Goal: Contribute content: Contribute content

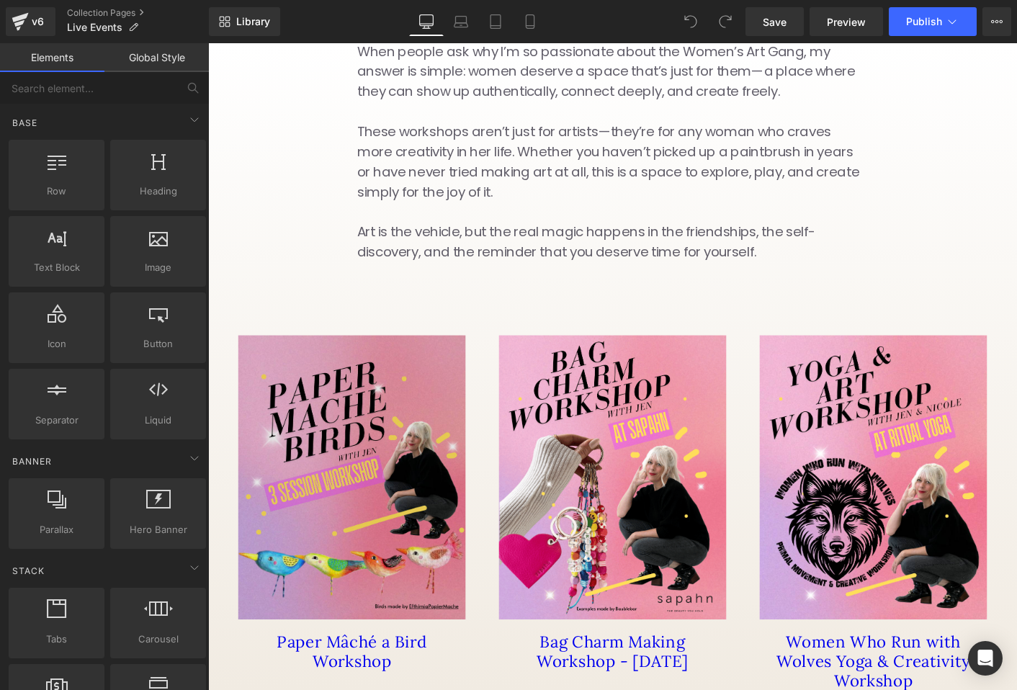
scroll to position [335, 0]
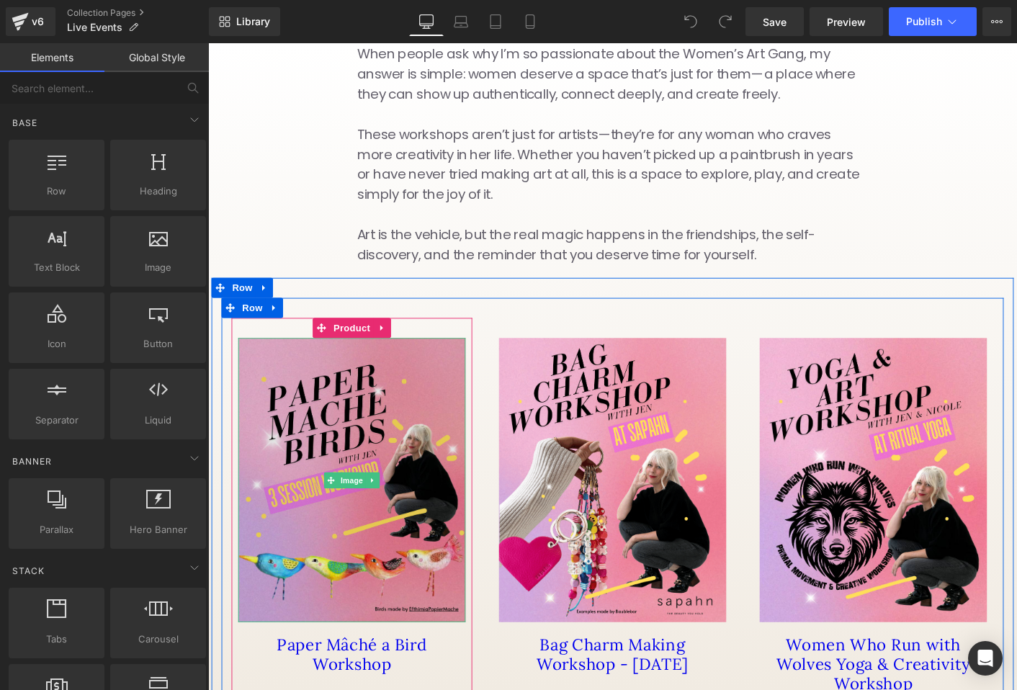
click at [359, 361] on img at bounding box center [363, 514] width 245 height 306
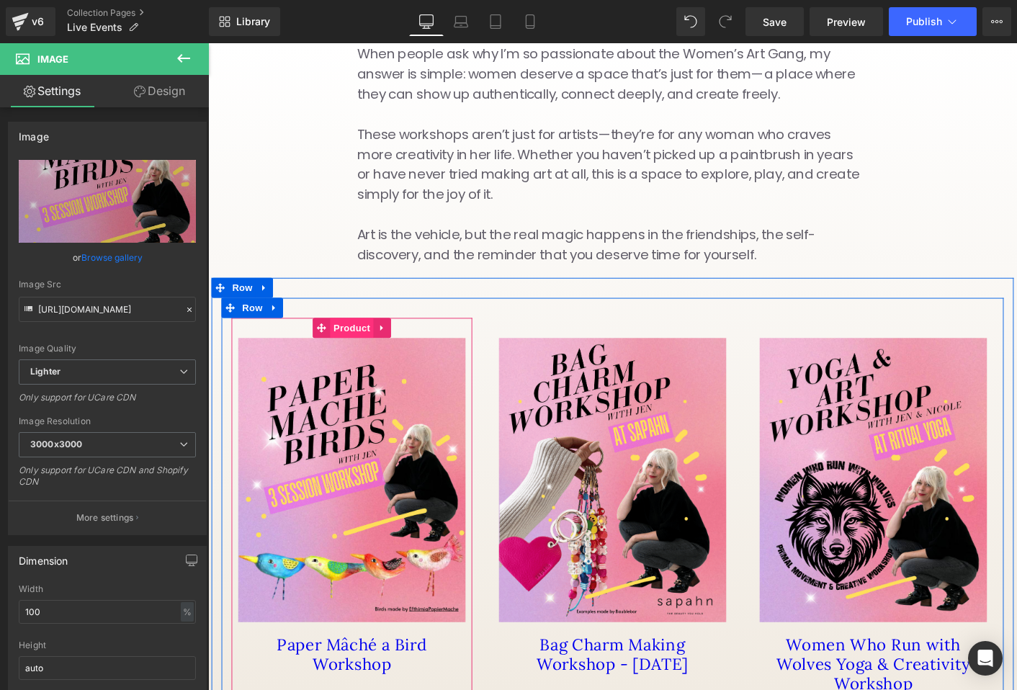
click at [357, 339] on span "Product" at bounding box center [362, 350] width 47 height 22
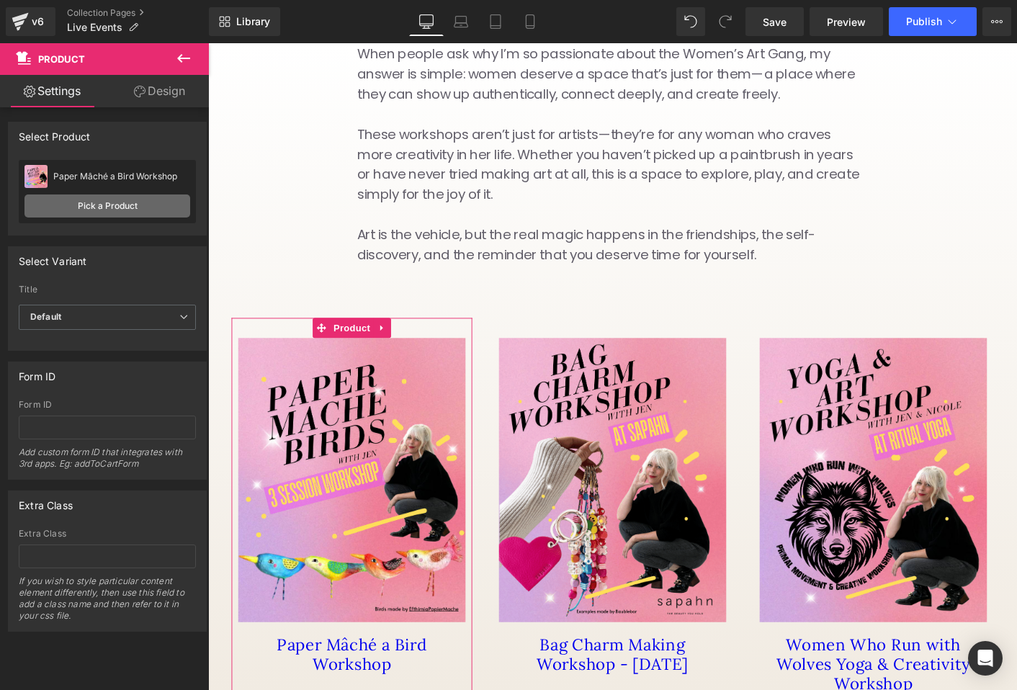
click at [115, 207] on link "Pick a Product" at bounding box center [107, 205] width 166 height 23
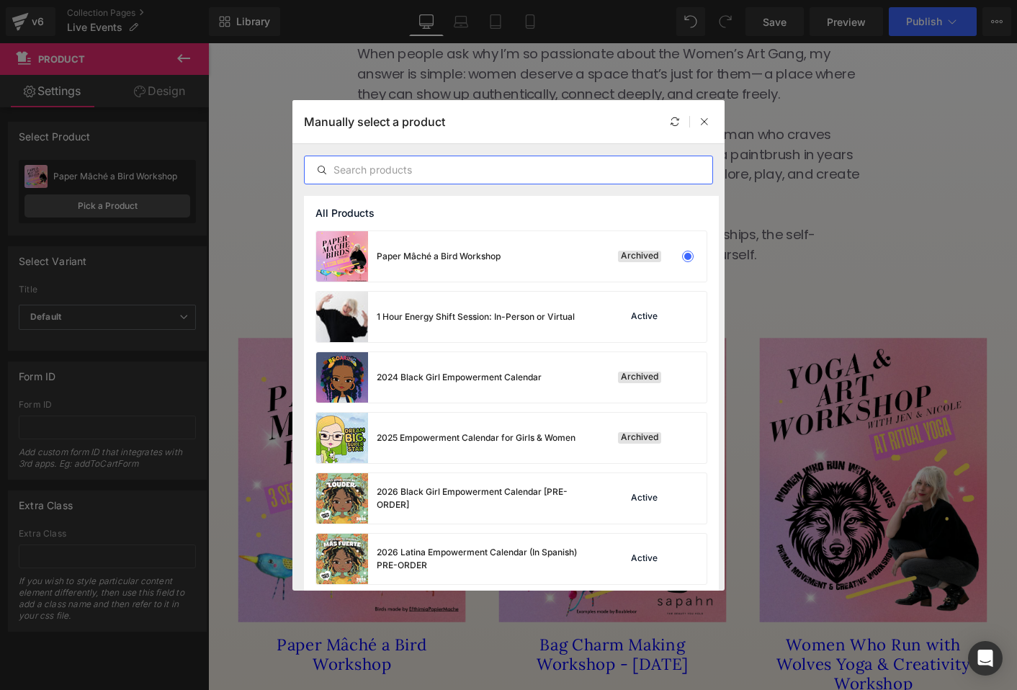
click at [411, 166] on input "text" at bounding box center [509, 169] width 408 height 17
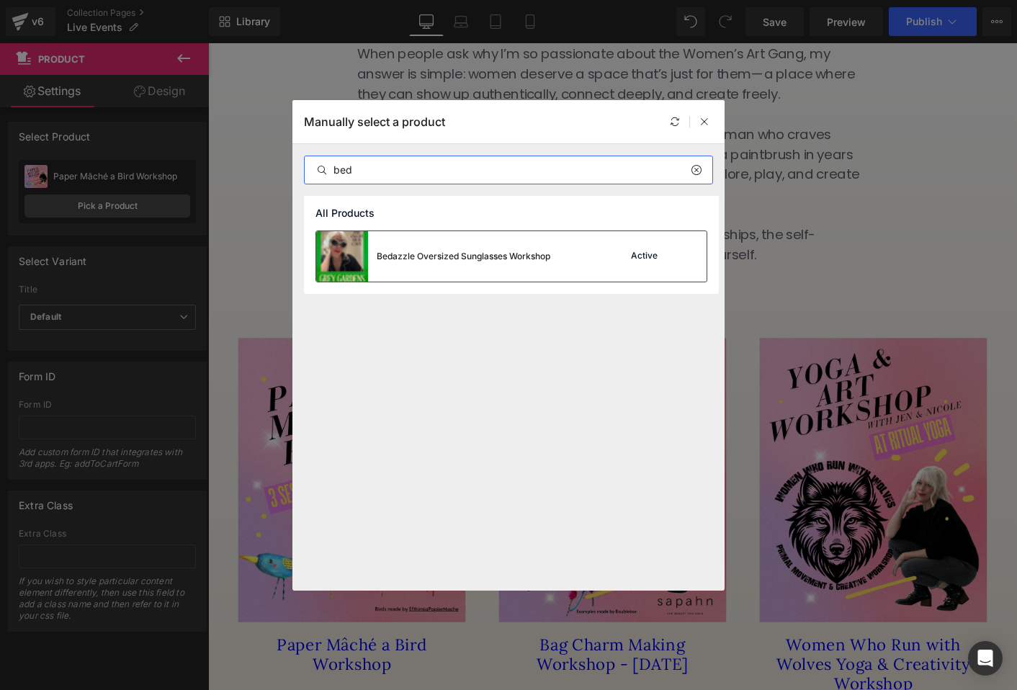
type input "bed"
click at [490, 266] on div "Bedazzle Oversized Sunglasses Workshop" at bounding box center [433, 256] width 234 height 50
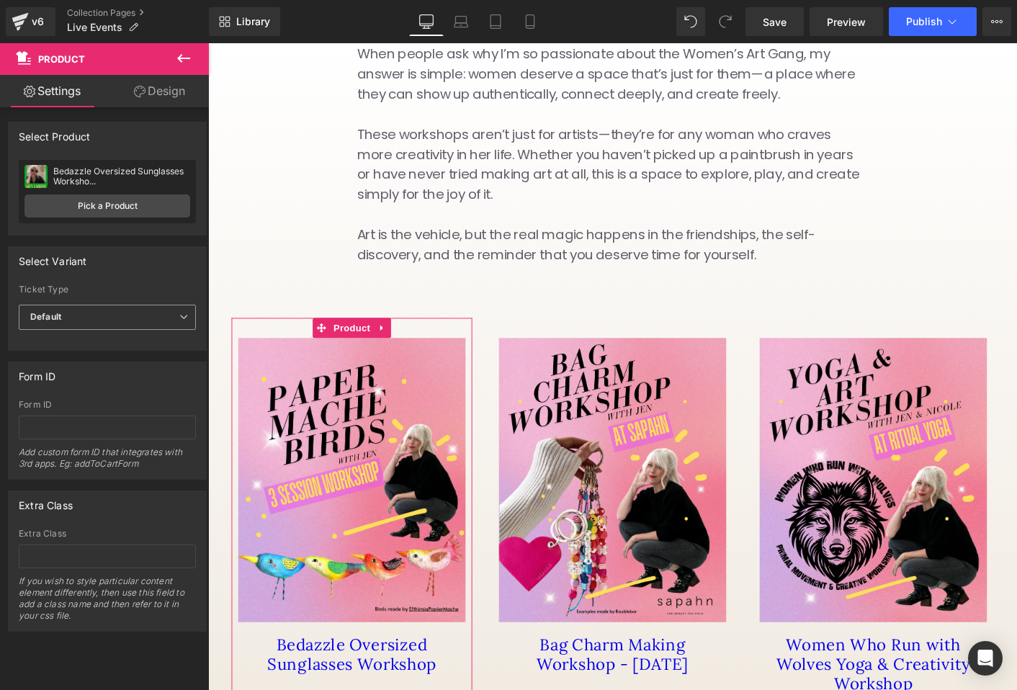
click at [168, 315] on span "Default" at bounding box center [107, 317] width 177 height 25
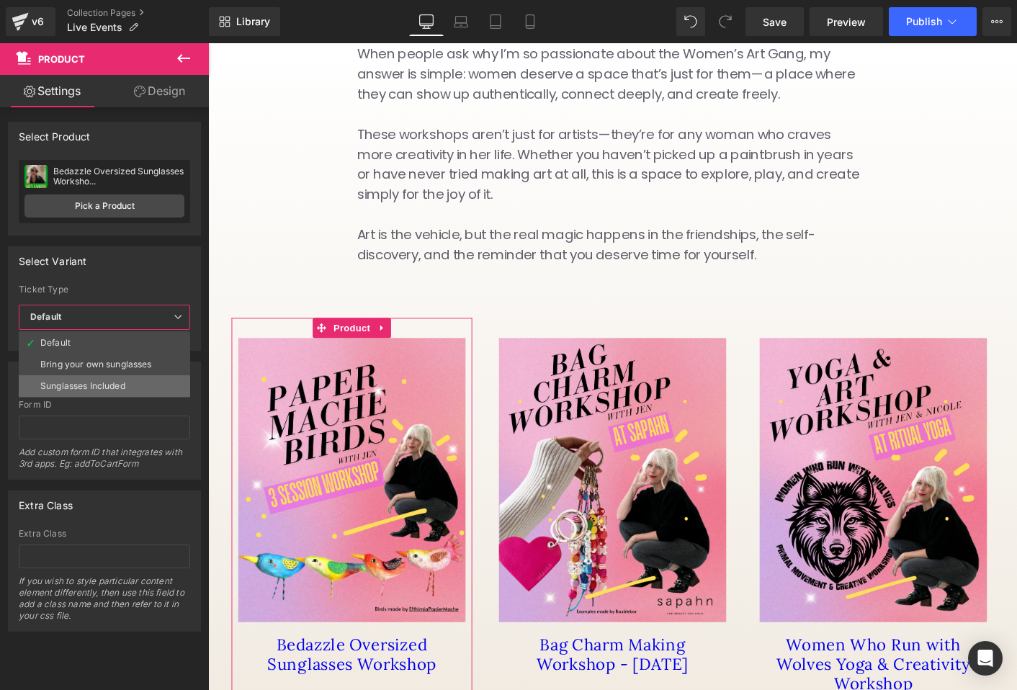
click at [145, 386] on li "Sunglasses Included" at bounding box center [104, 386] width 171 height 22
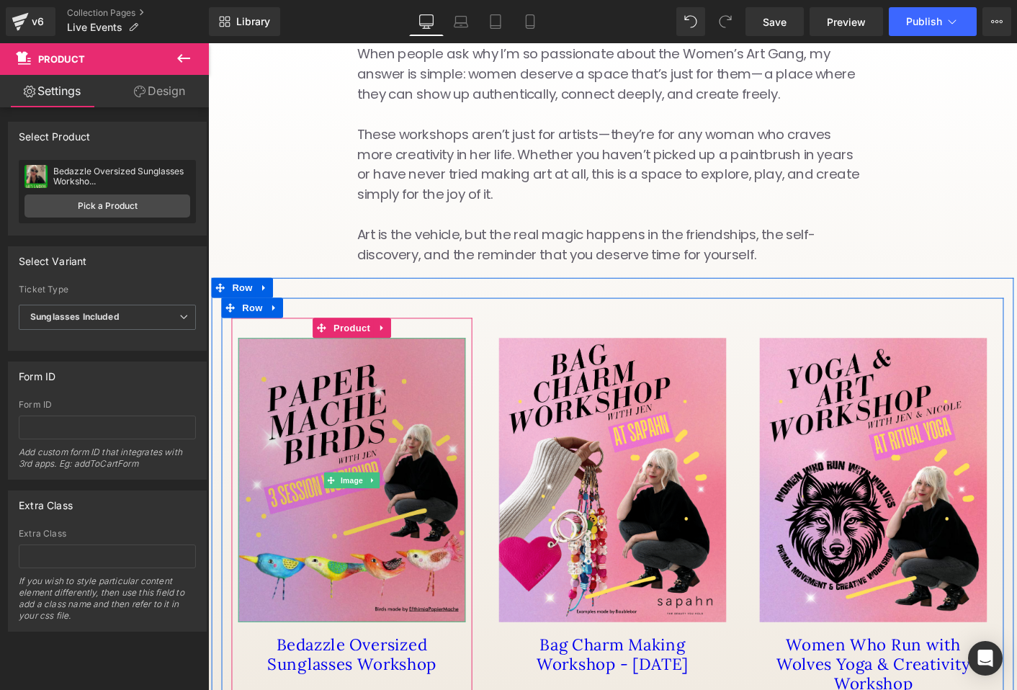
click at [360, 390] on img at bounding box center [363, 514] width 245 height 306
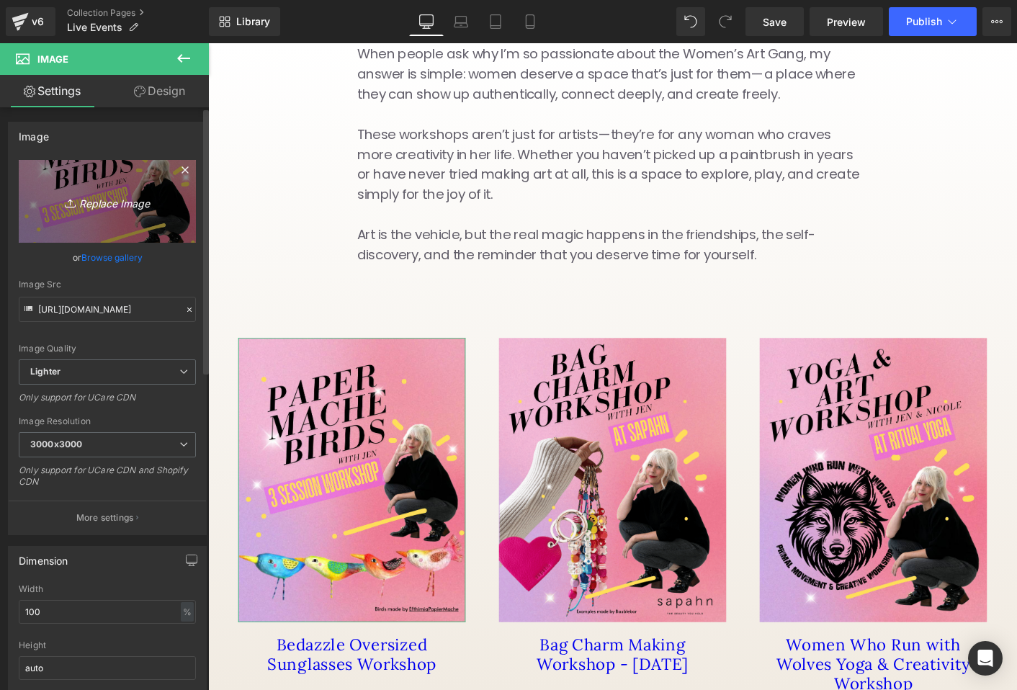
click at [101, 201] on icon "Replace Image" at bounding box center [107, 201] width 115 height 18
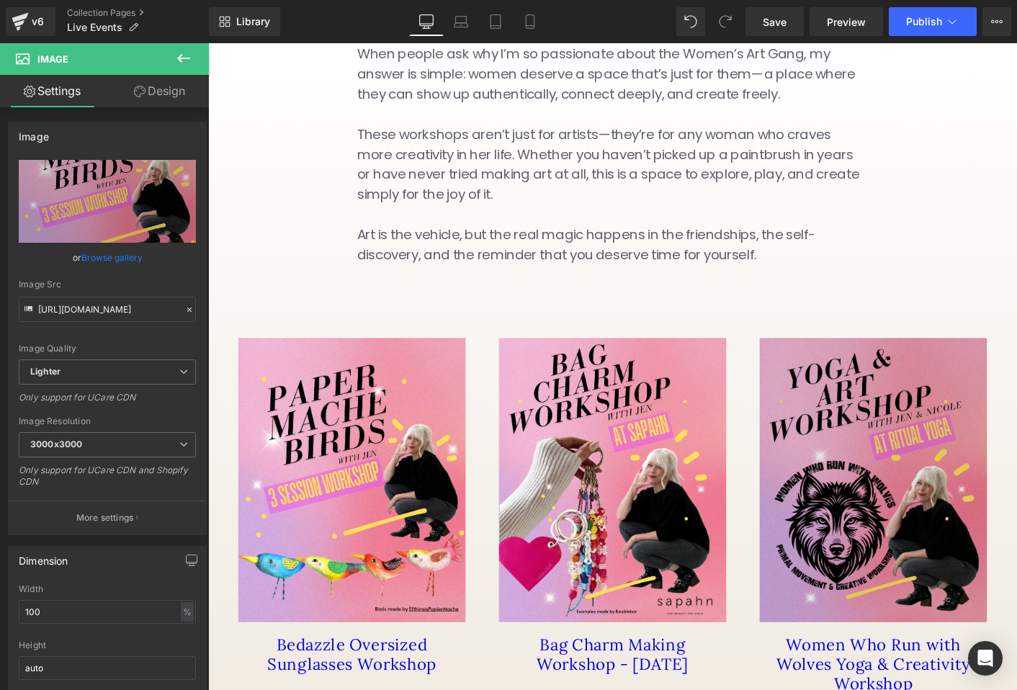
type input "C:\fakepath\[DATE].png"
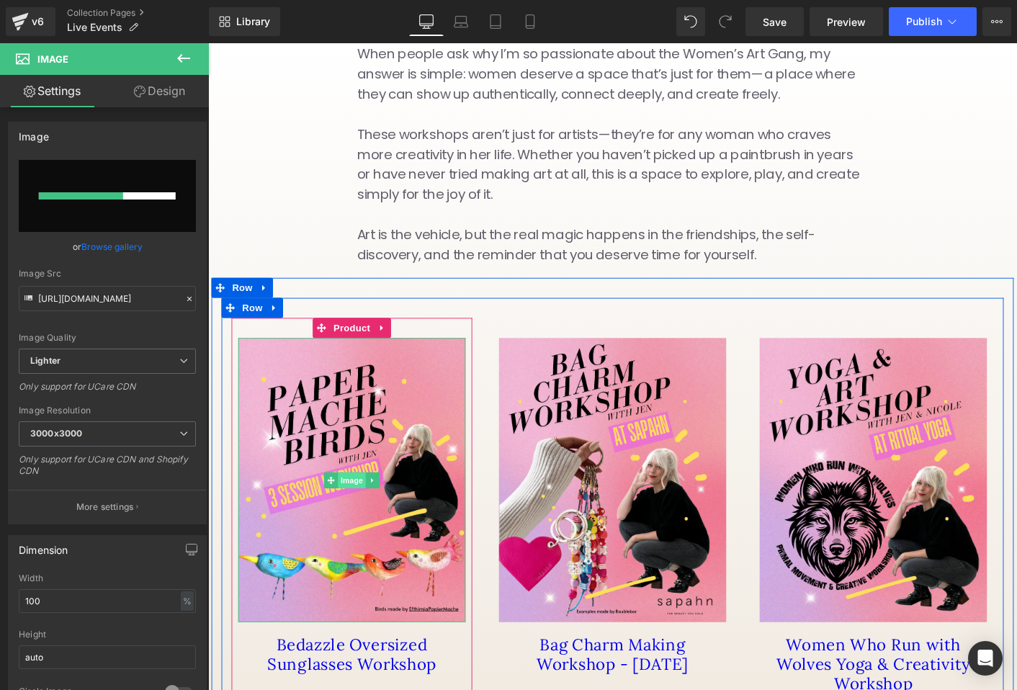
click at [364, 506] on span "Image" at bounding box center [363, 514] width 30 height 17
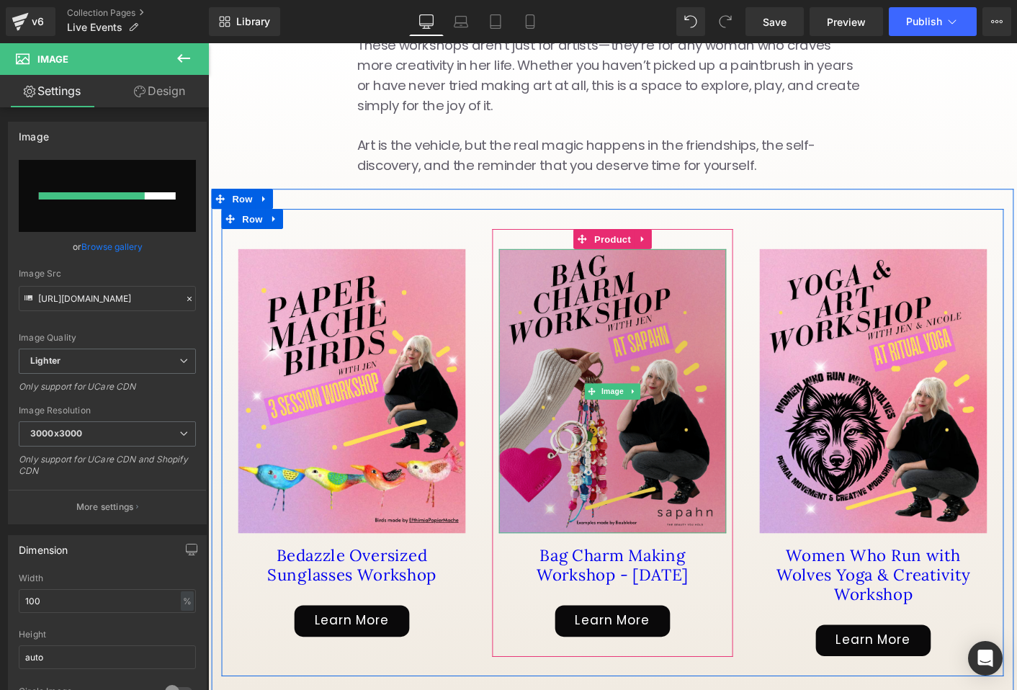
scroll to position [429, 0]
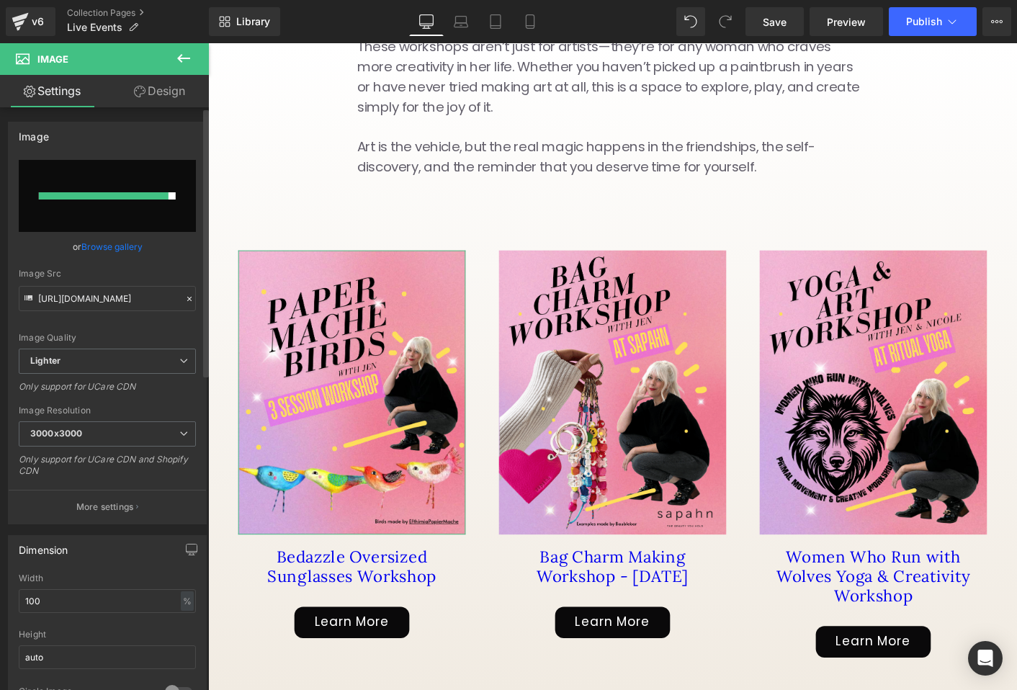
click at [109, 244] on link "Browse gallery" at bounding box center [111, 246] width 61 height 25
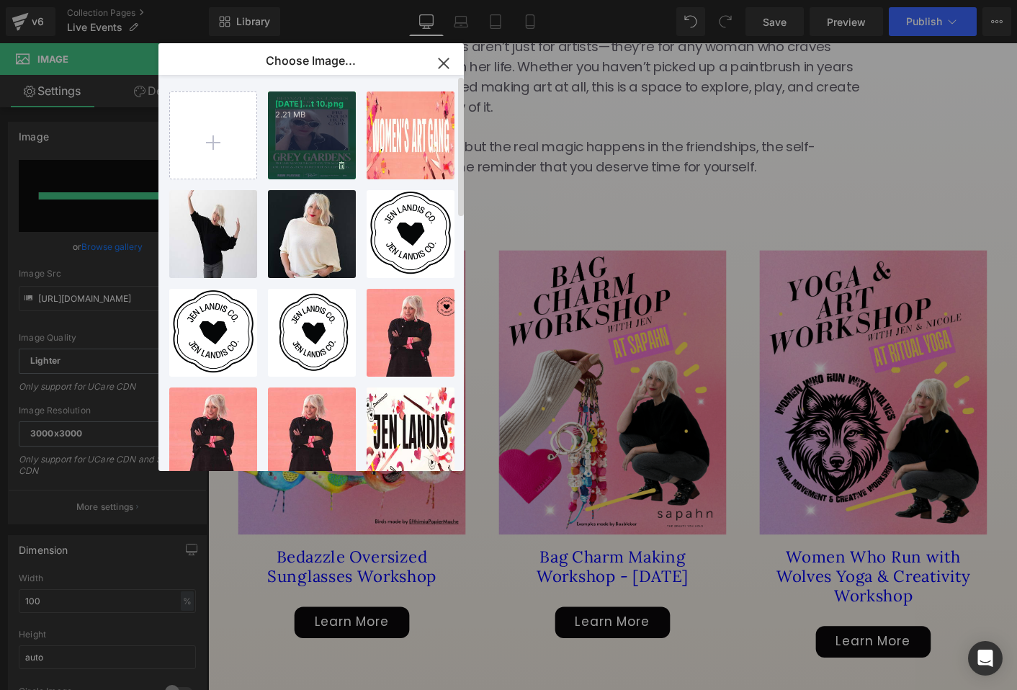
click at [305, 153] on div "[DATE]...t 10.png 2.21 MB" at bounding box center [312, 135] width 88 height 88
type input "[URL][DOMAIN_NAME]"
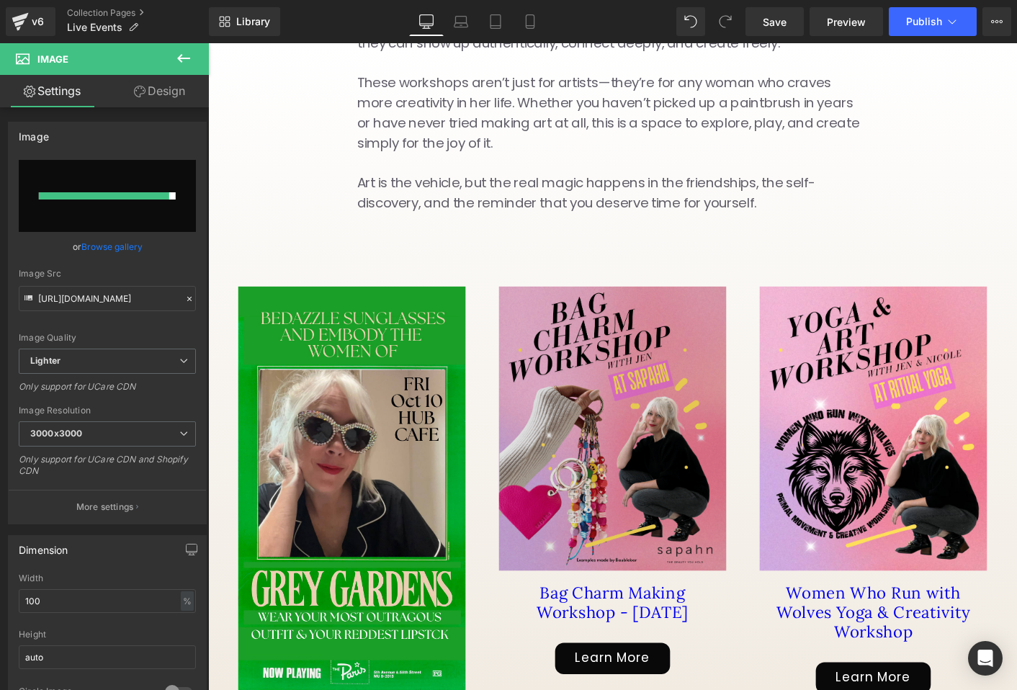
scroll to position [396, 0]
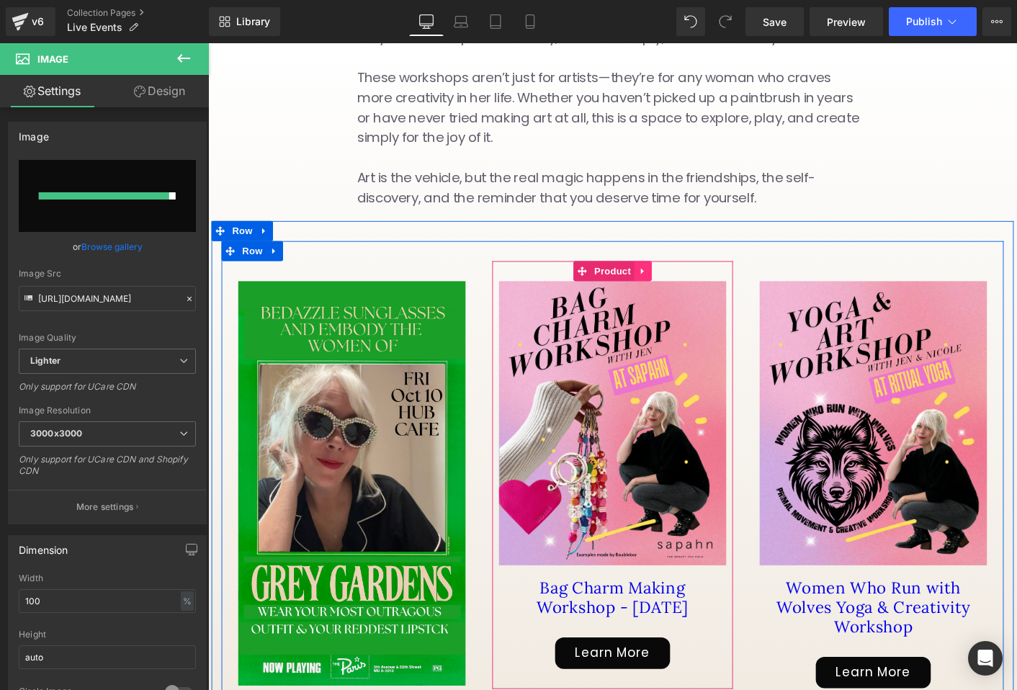
click at [678, 284] on icon at bounding box center [676, 289] width 10 height 11
click at [686, 284] on icon at bounding box center [686, 289] width 10 height 10
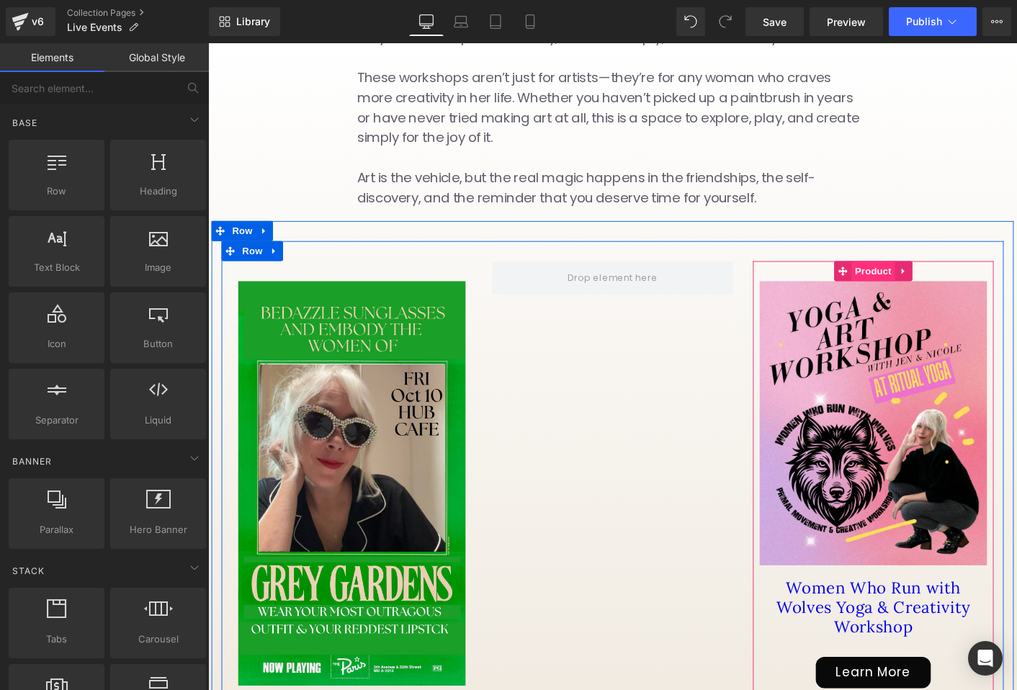
click at [924, 278] on span "Product" at bounding box center [924, 289] width 47 height 22
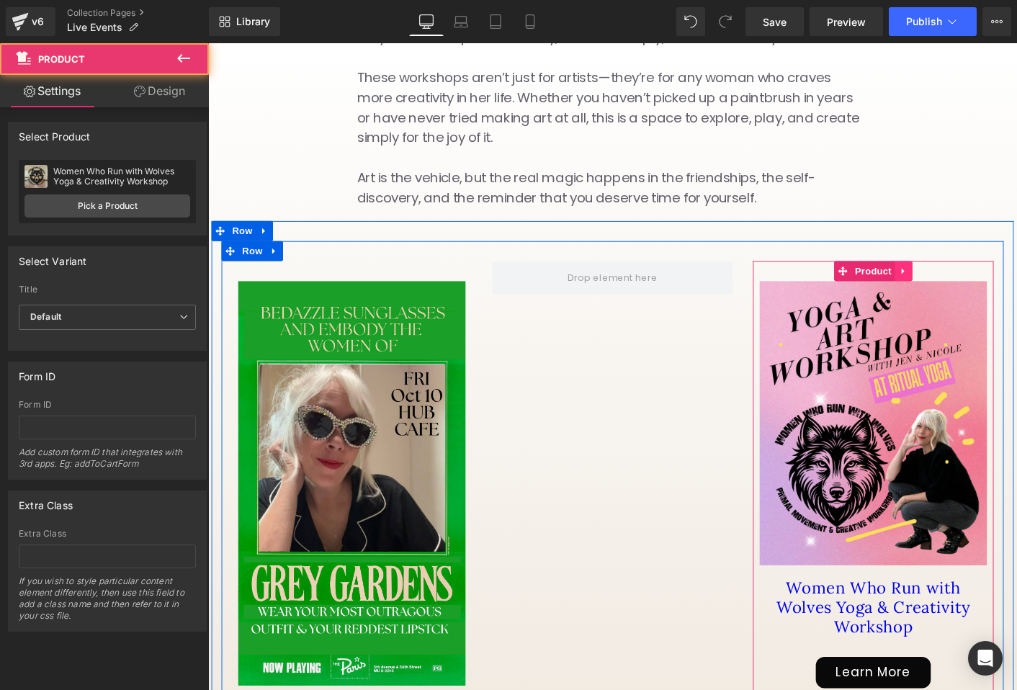
click at [957, 284] on icon at bounding box center [957, 289] width 10 height 11
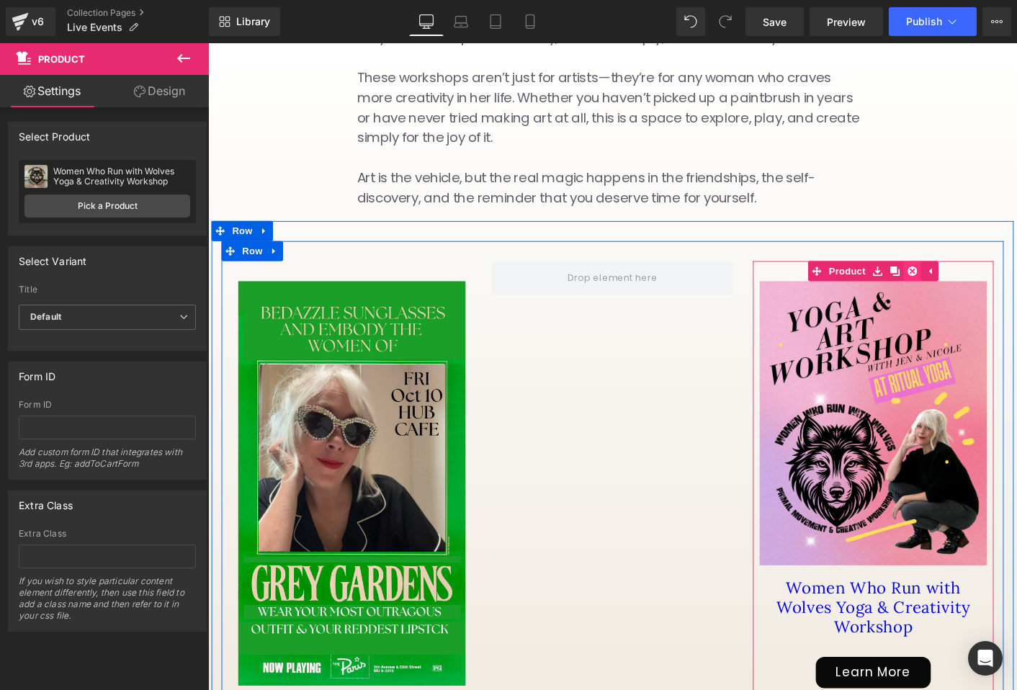
click at [966, 284] on icon at bounding box center [967, 289] width 10 height 11
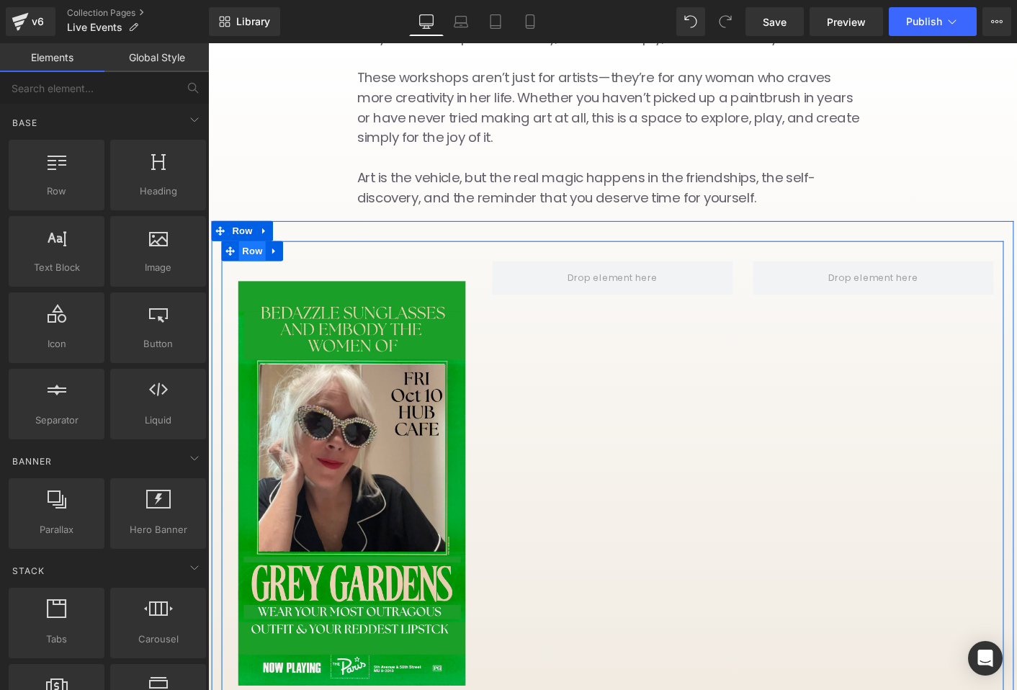
click at [251, 256] on span "Row" at bounding box center [255, 267] width 29 height 22
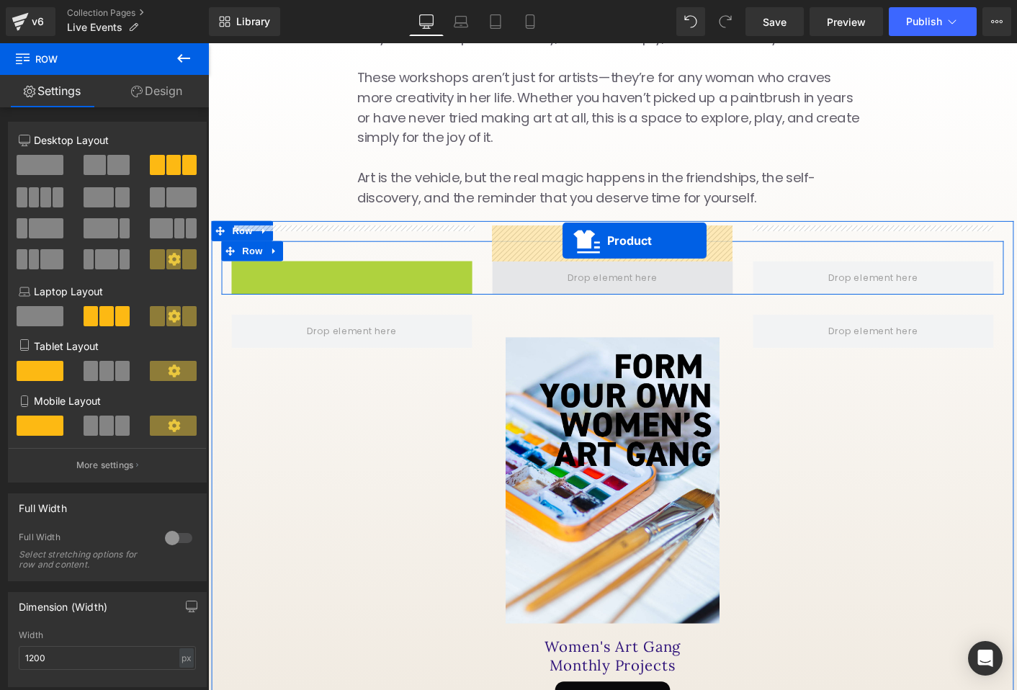
drag, startPoint x: 351, startPoint y: 247, endPoint x: 588, endPoint y: 251, distance: 236.3
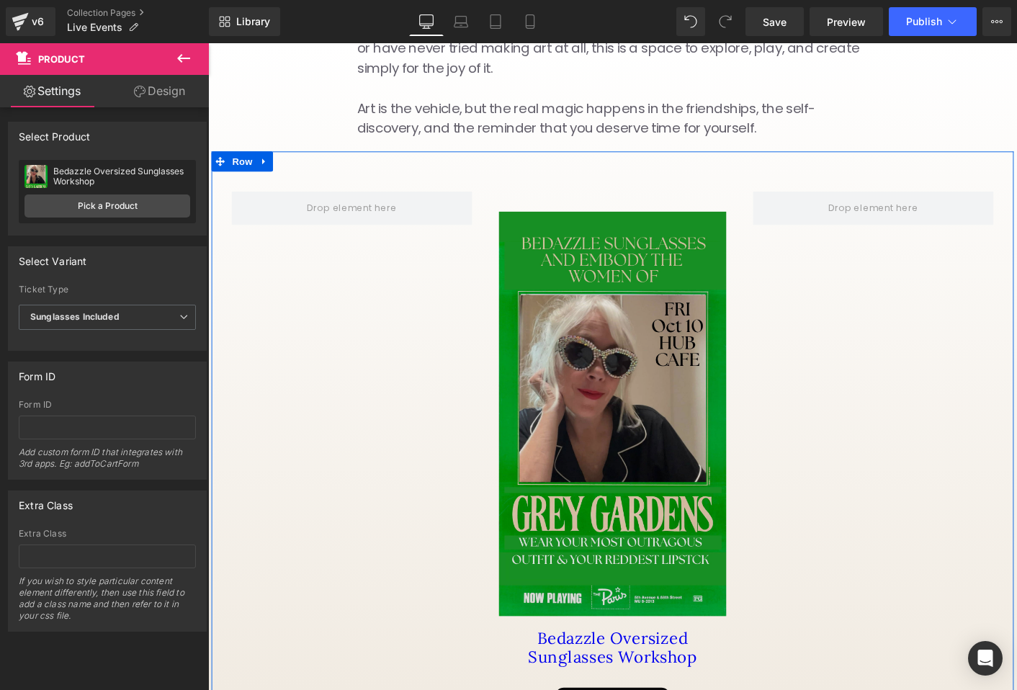
scroll to position [467, 0]
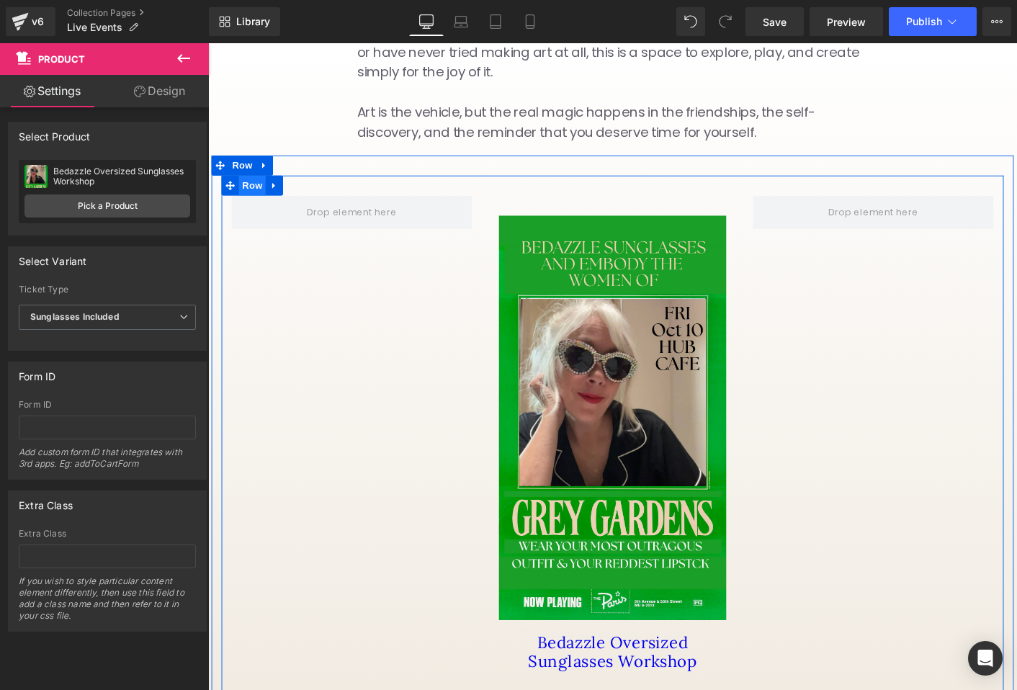
click at [264, 186] on span "Row" at bounding box center [255, 197] width 29 height 22
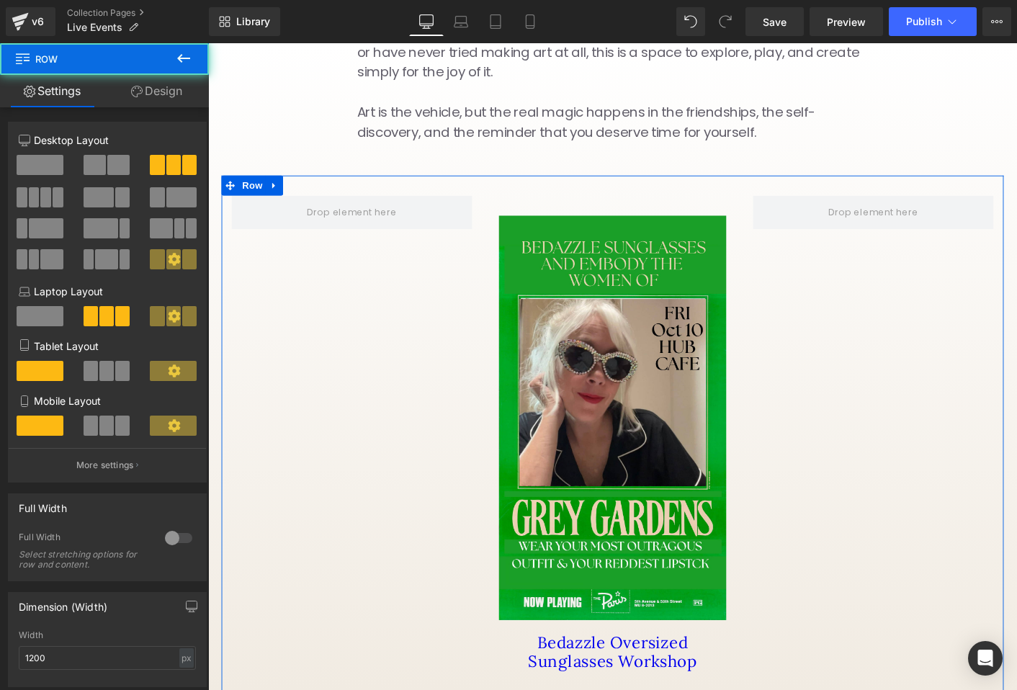
click at [87, 169] on span at bounding box center [95, 165] width 22 height 20
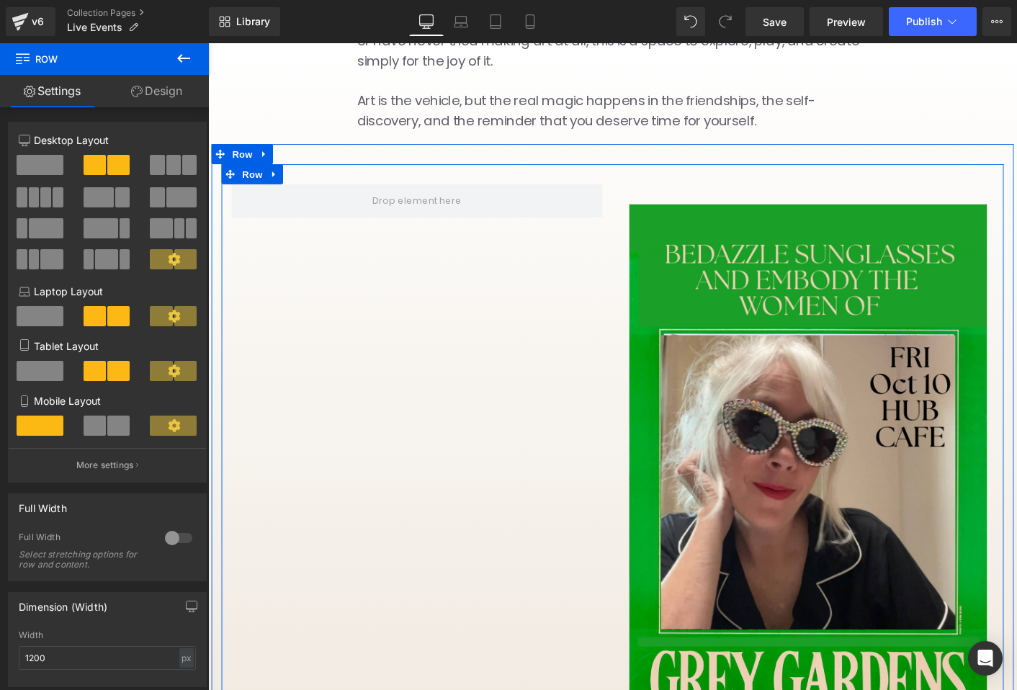
scroll to position [480, 0]
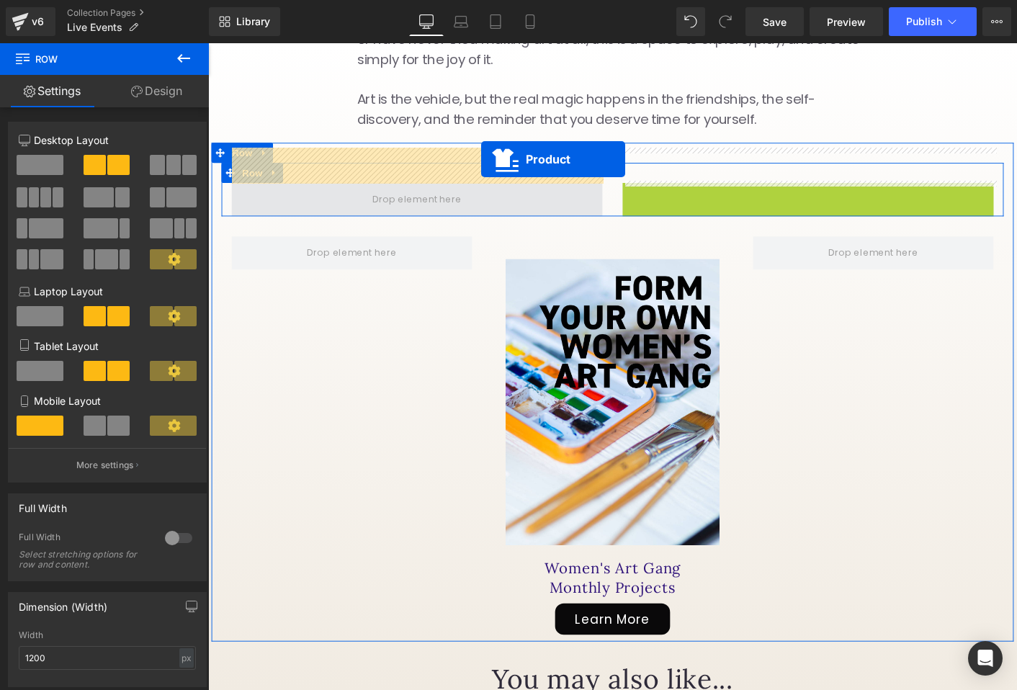
drag, startPoint x: 848, startPoint y: 166, endPoint x: 502, endPoint y: 169, distance: 345.7
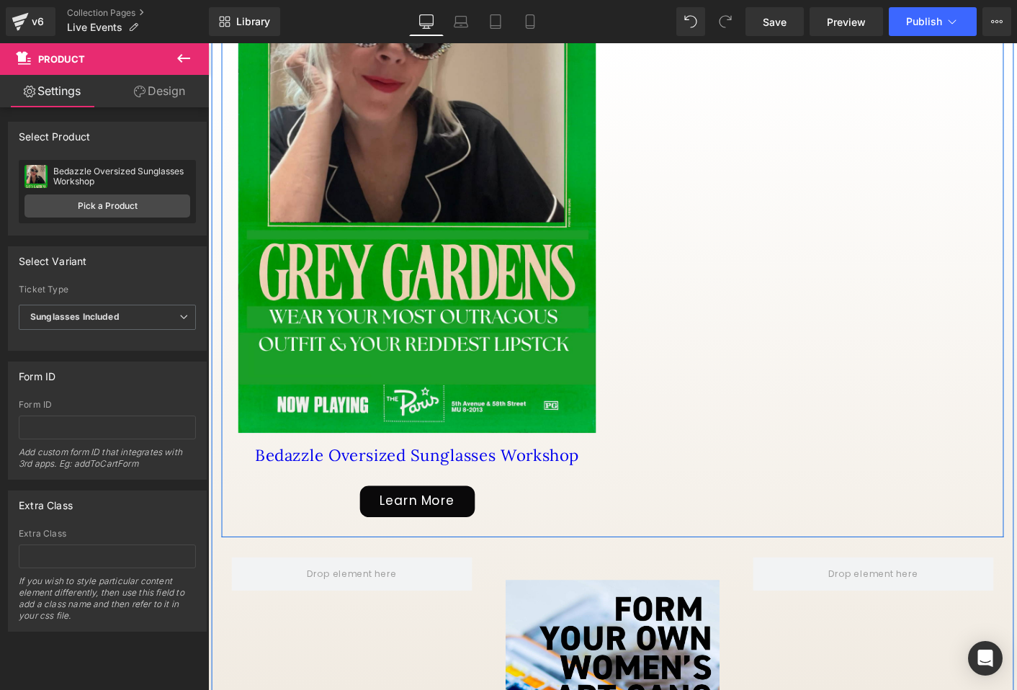
scroll to position [934, 0]
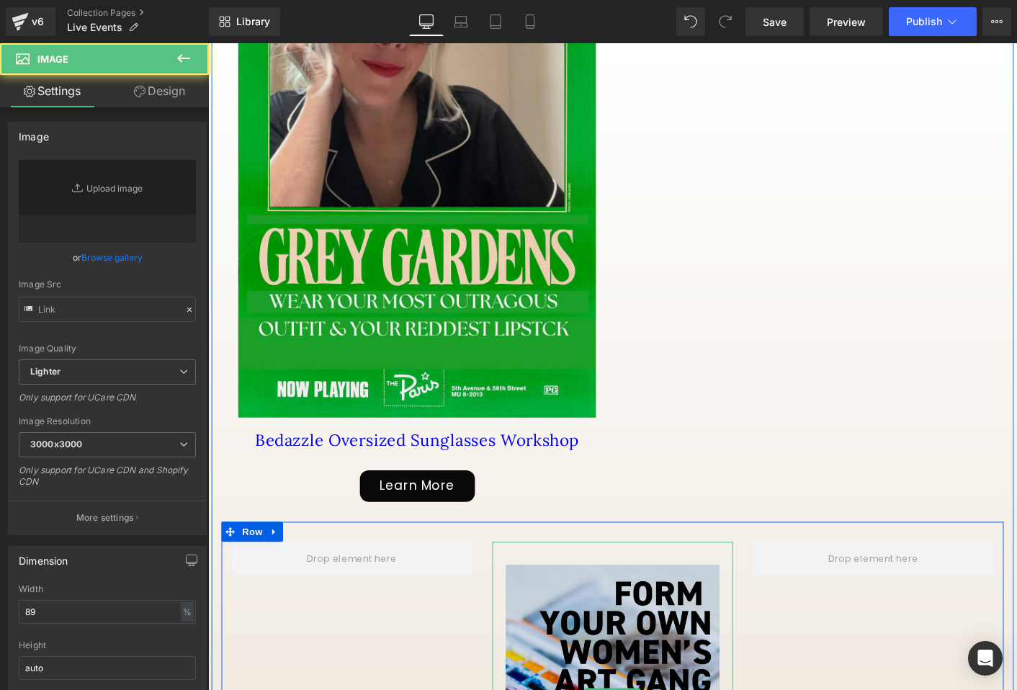
type input "[URL][DOMAIN_NAME]"
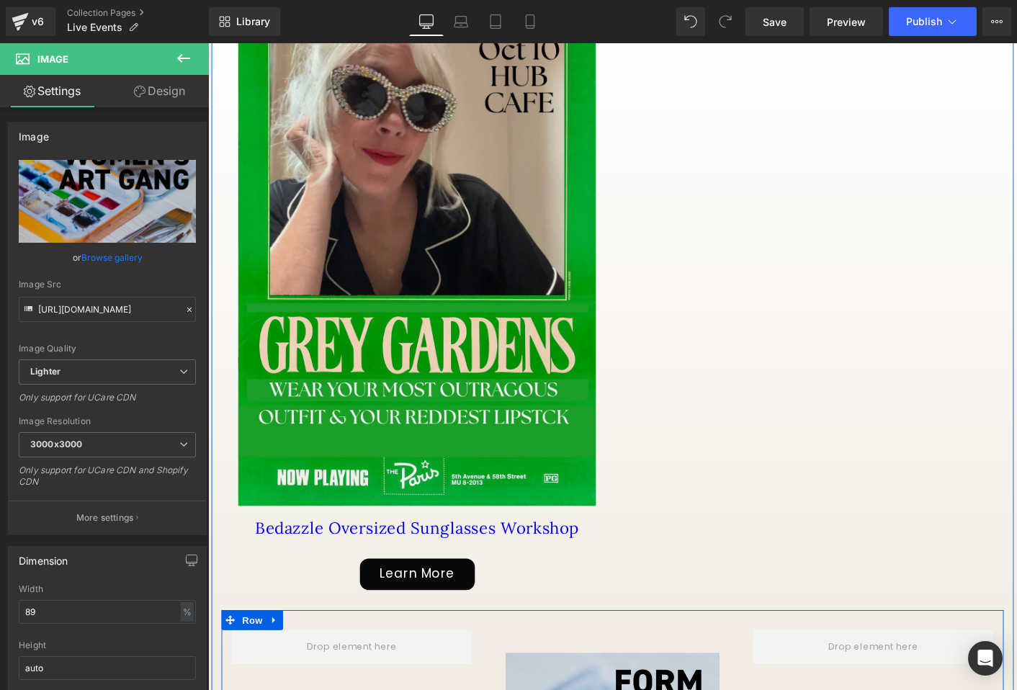
scroll to position [861, 0]
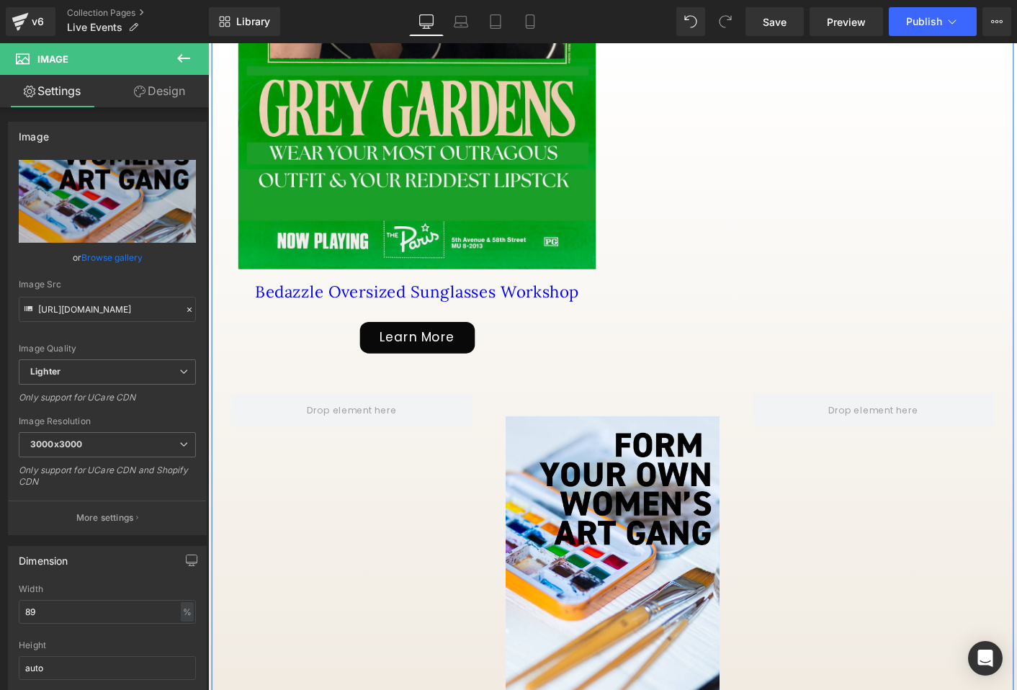
scroll to position [1171, 0]
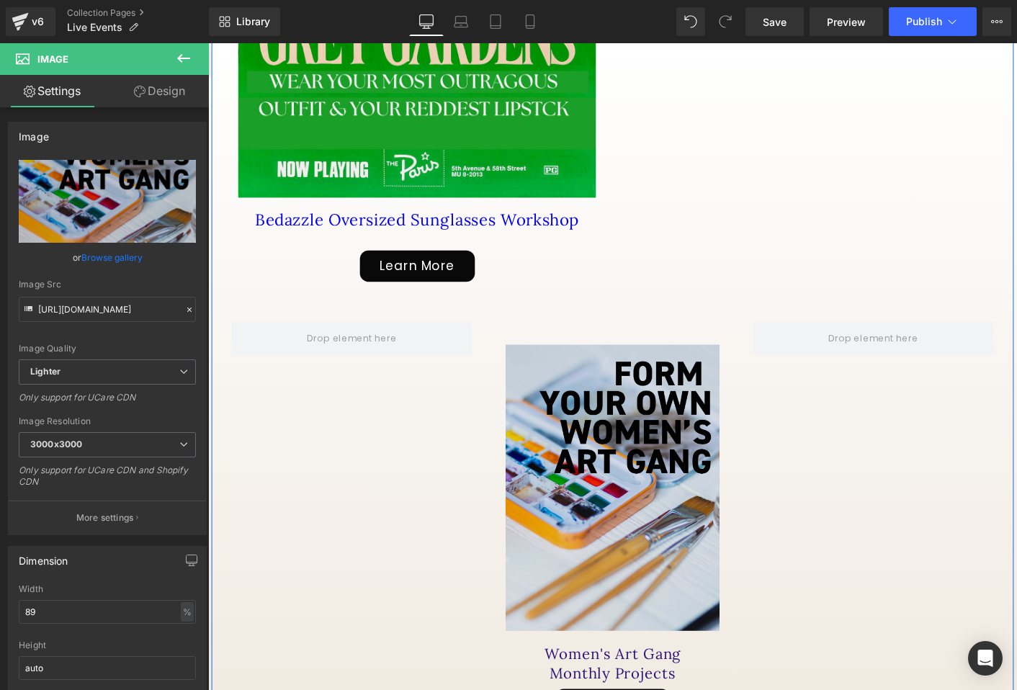
click at [630, 588] on img at bounding box center [644, 510] width 230 height 333
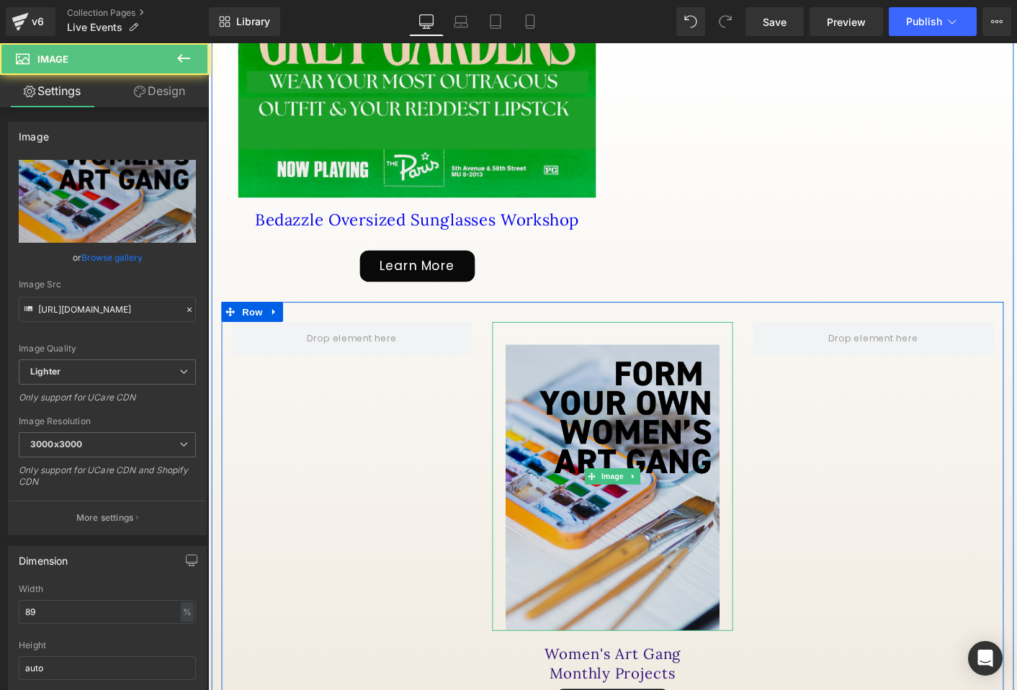
click at [630, 587] on img at bounding box center [644, 510] width 230 height 333
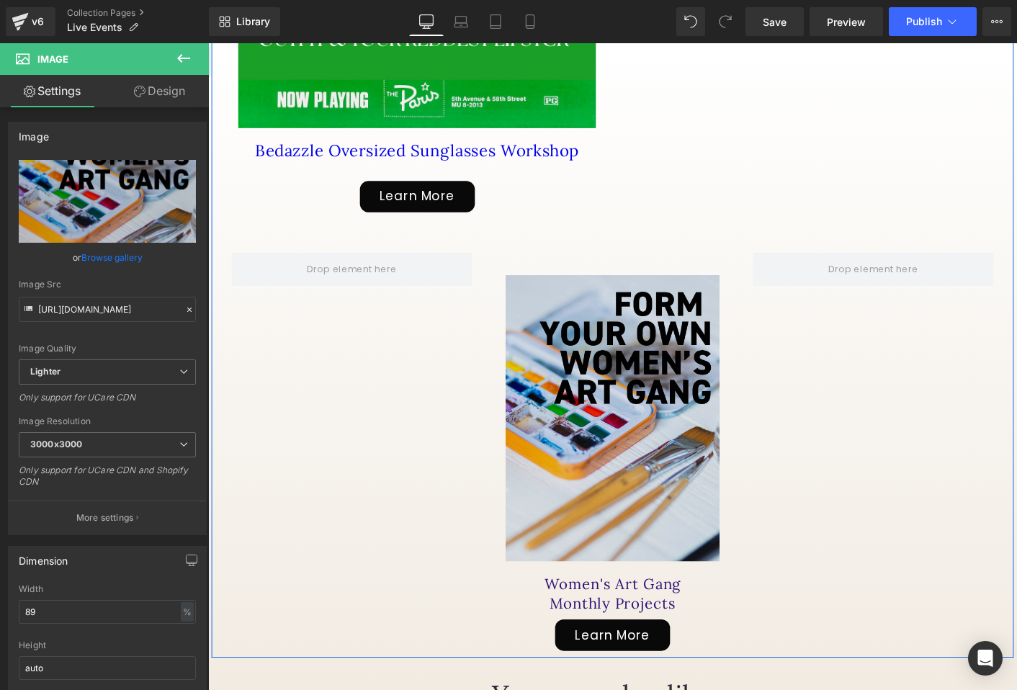
scroll to position [1348, 0]
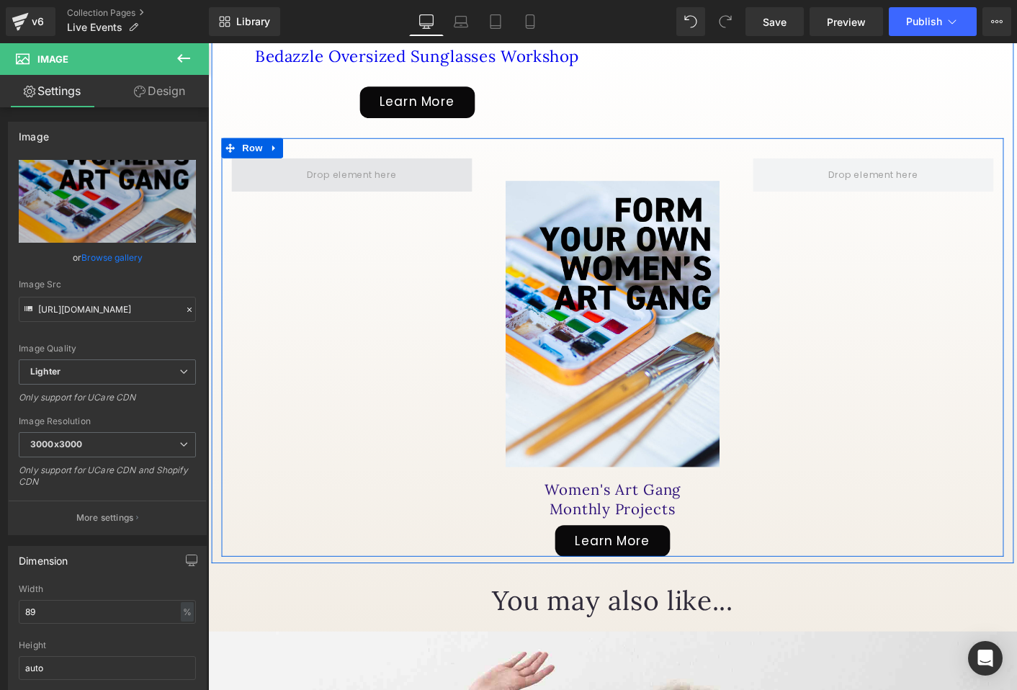
click at [432, 167] on span at bounding box center [362, 185] width 259 height 36
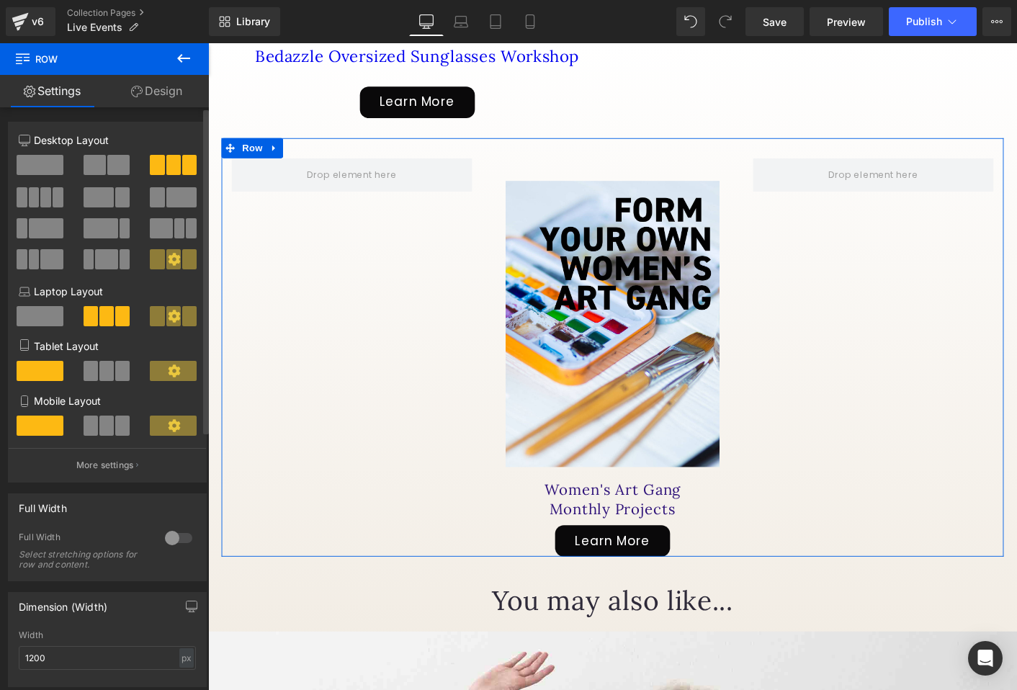
click at [44, 167] on span at bounding box center [40, 165] width 47 height 20
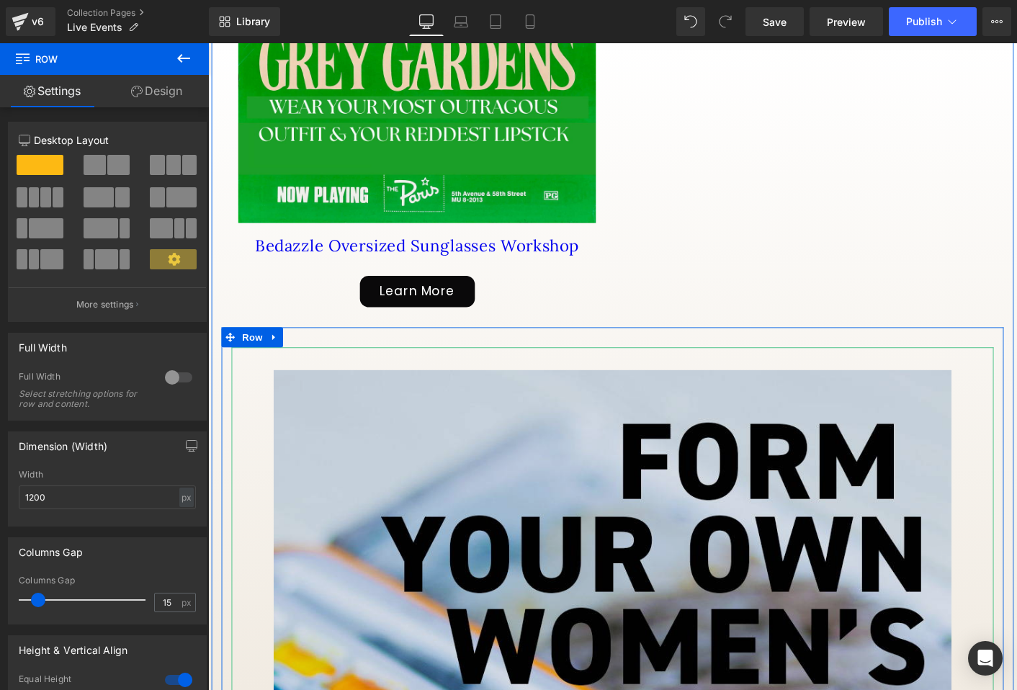
scroll to position [1131, 0]
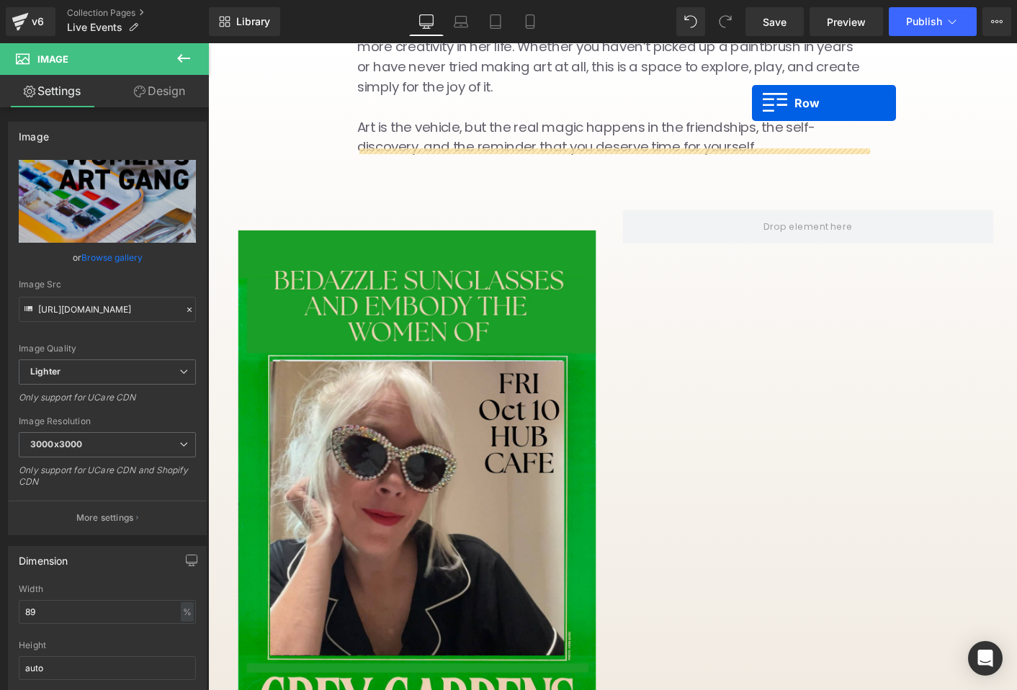
scroll to position [408, 0]
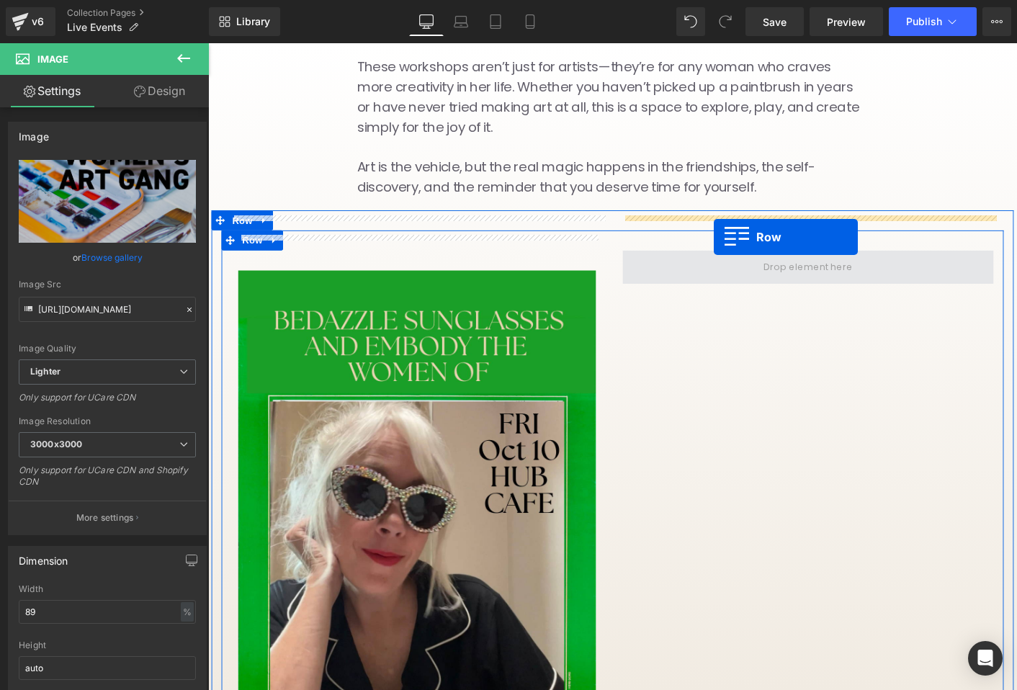
drag, startPoint x: 230, startPoint y: 609, endPoint x: 753, endPoint y: 252, distance: 632.3
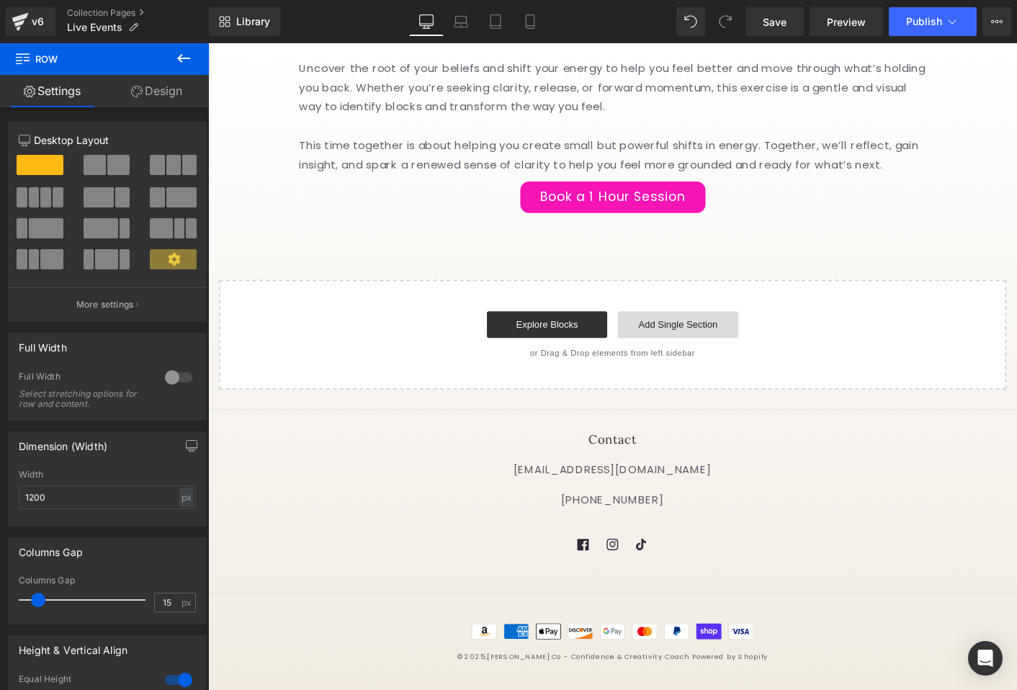
scroll to position [2055, 0]
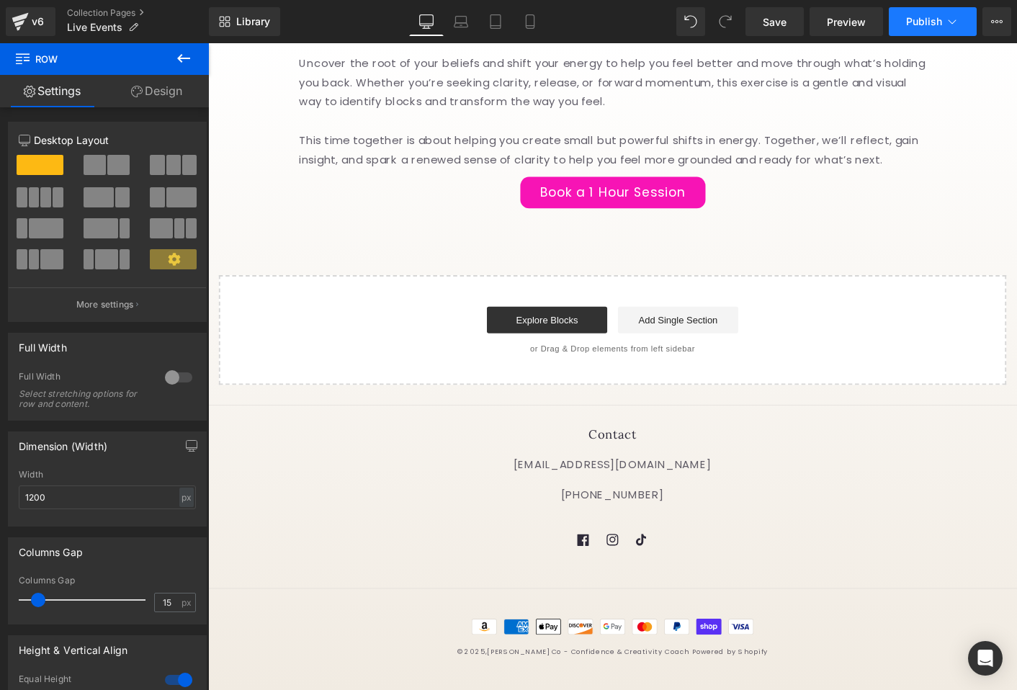
click at [925, 16] on span "Publish" at bounding box center [924, 22] width 36 height 12
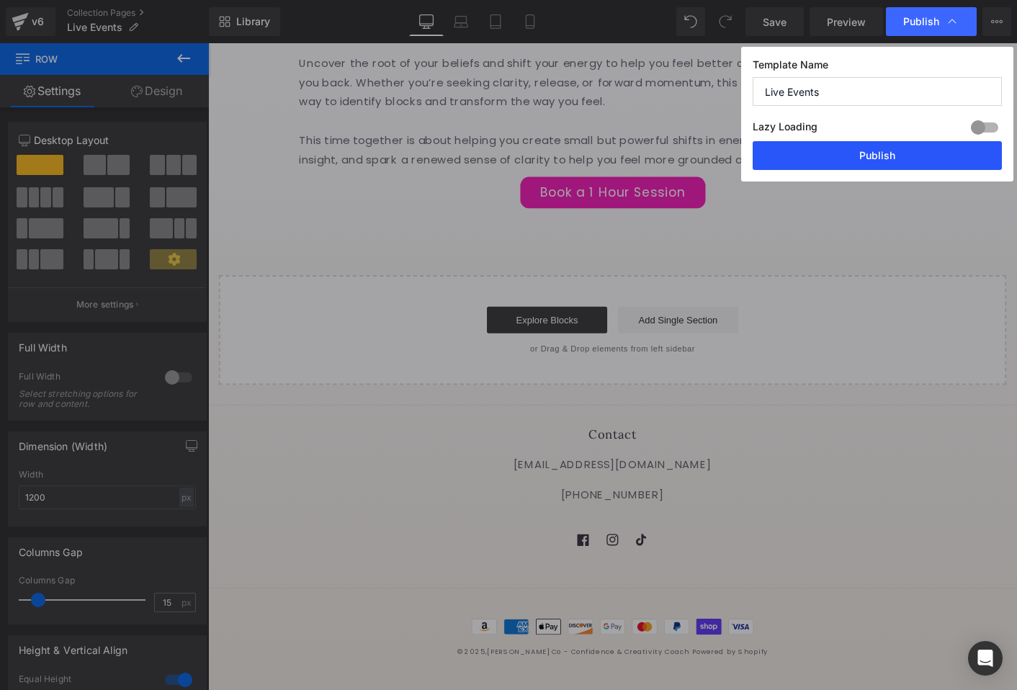
click at [854, 158] on button "Publish" at bounding box center [877, 155] width 249 height 29
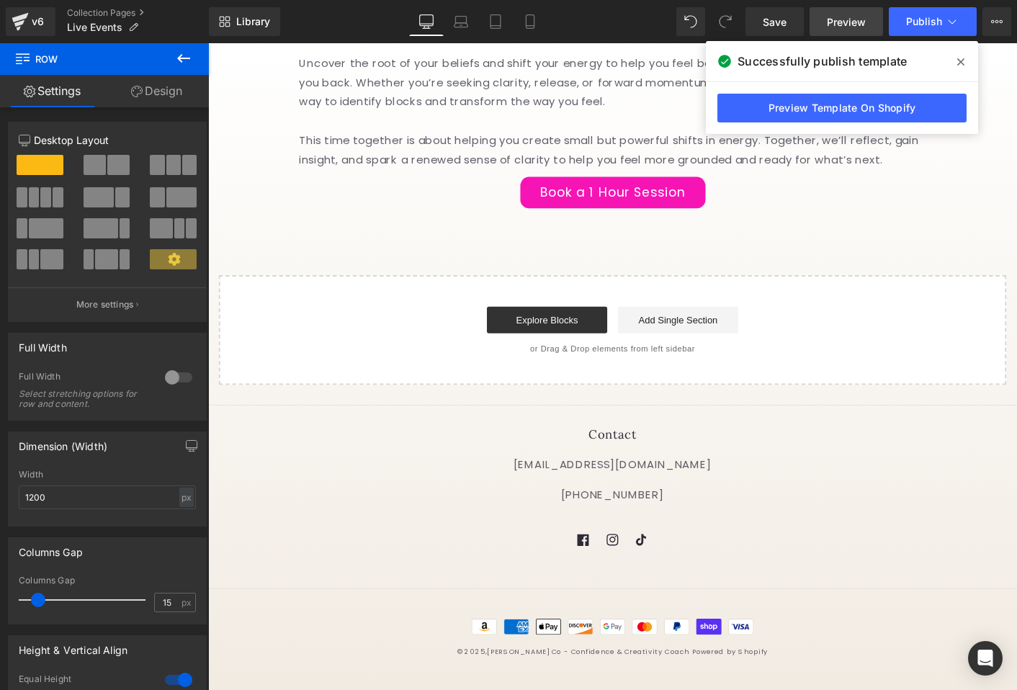
click at [837, 17] on span "Preview" at bounding box center [846, 21] width 39 height 15
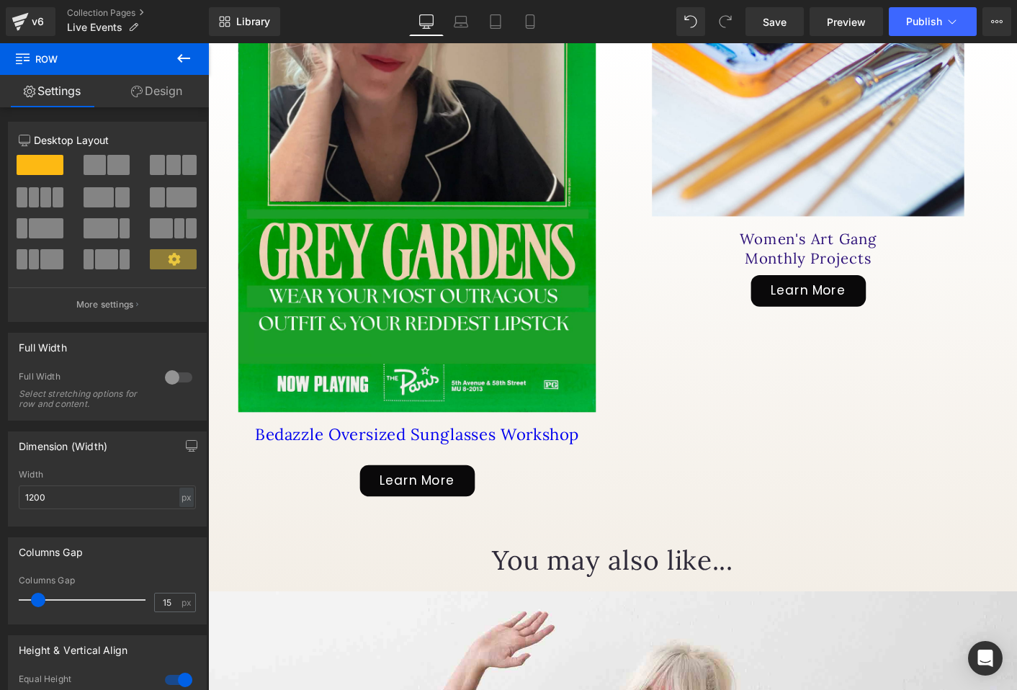
scroll to position [934, 0]
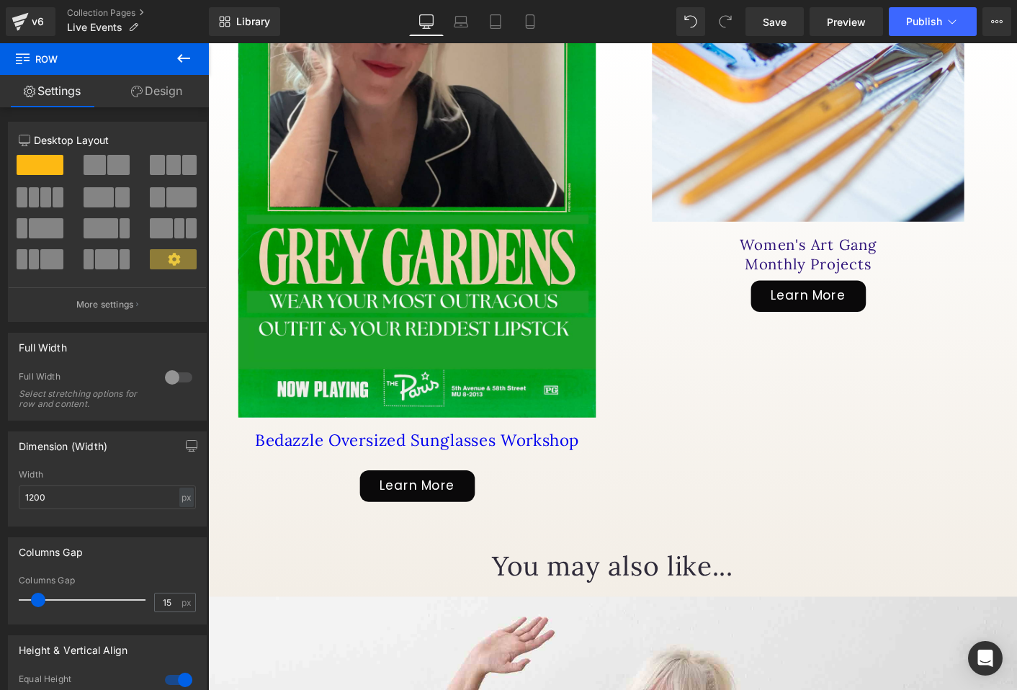
click at [475, 461] on link "Bedazzle Oversized Sunglasses Workshop" at bounding box center [433, 478] width 349 height 35
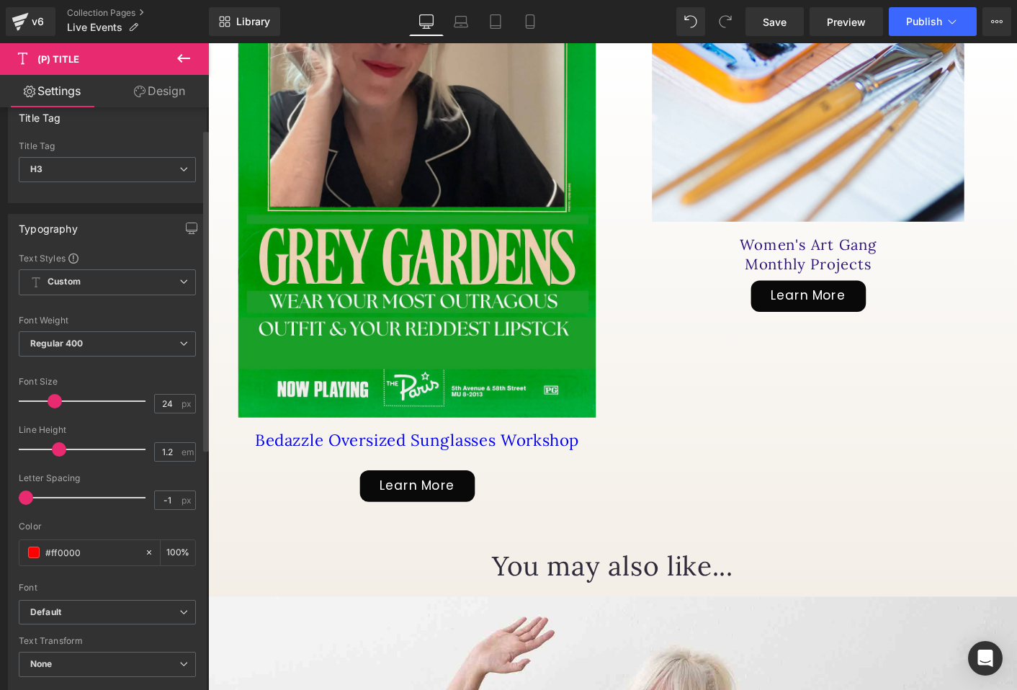
scroll to position [0, 0]
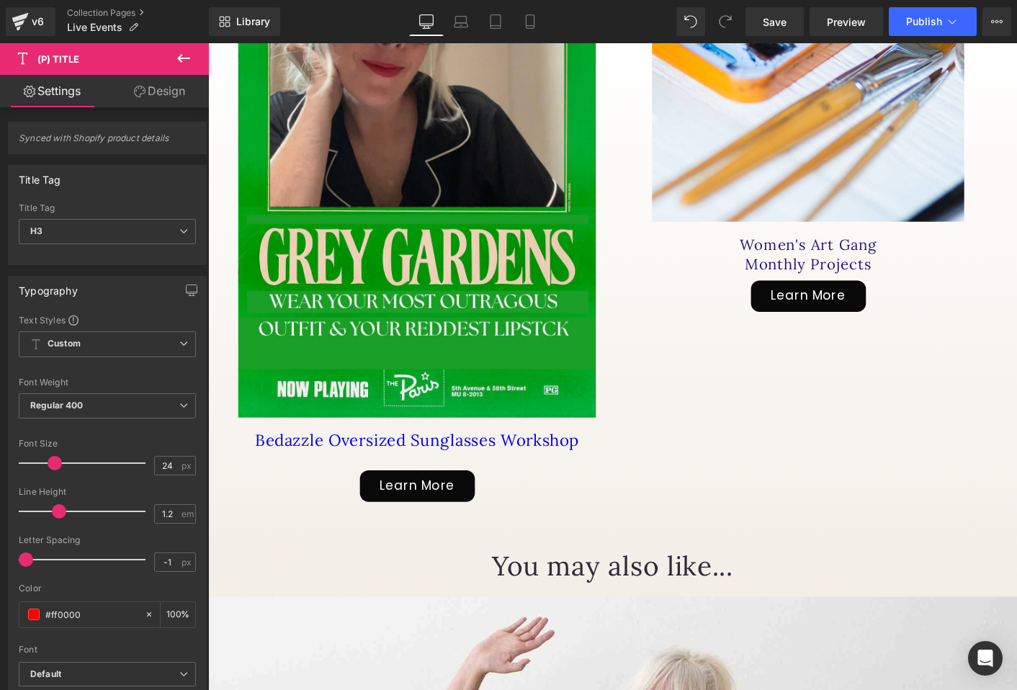
click at [179, 91] on link "Design" at bounding box center [159, 91] width 104 height 32
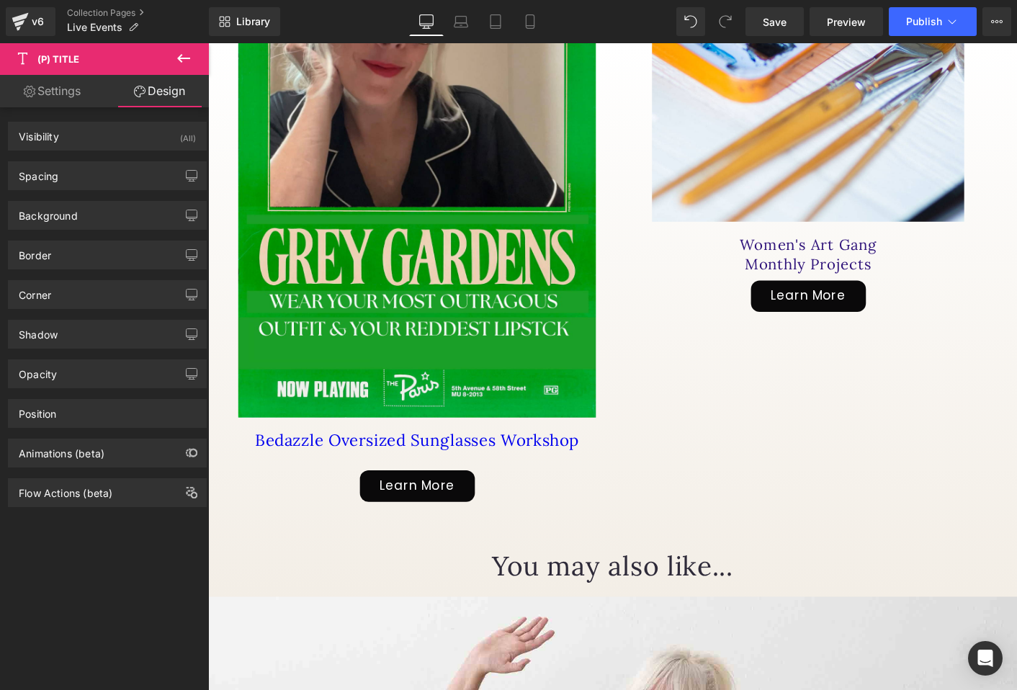
click at [60, 94] on link "Settings" at bounding box center [52, 91] width 104 height 32
type input "#0000ee"
type input "100"
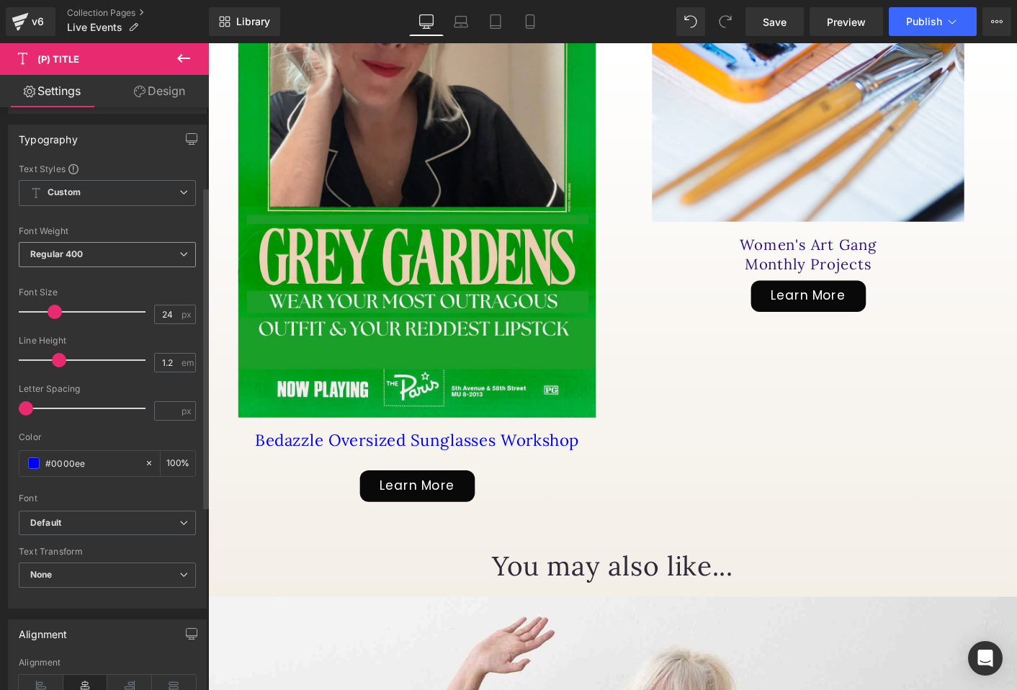
scroll to position [157, 0]
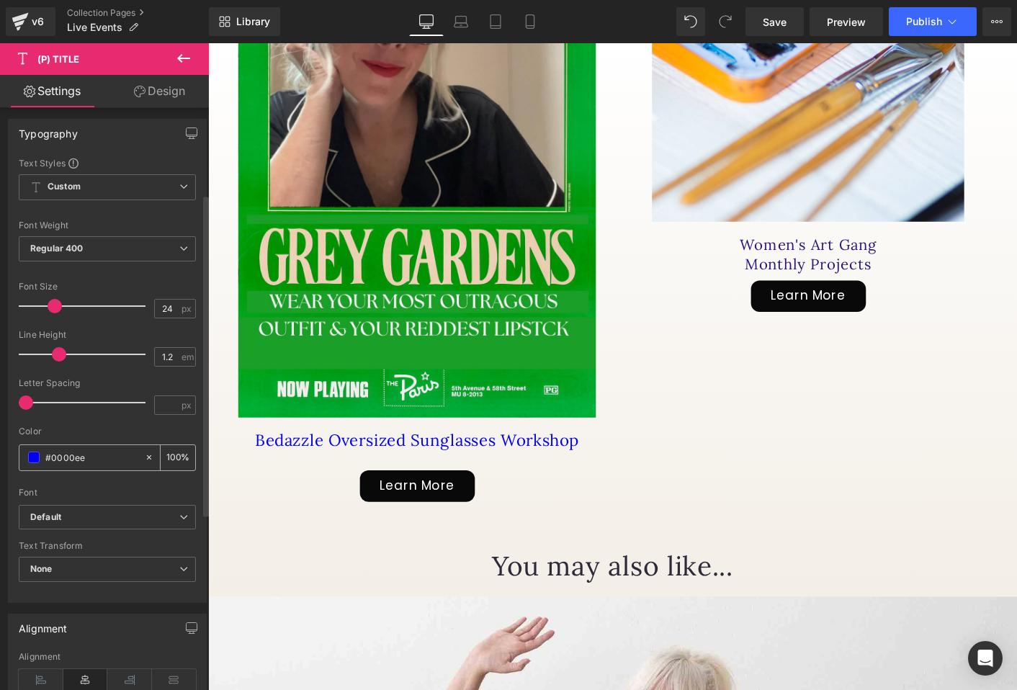
click at [31, 462] on span at bounding box center [34, 458] width 12 height 12
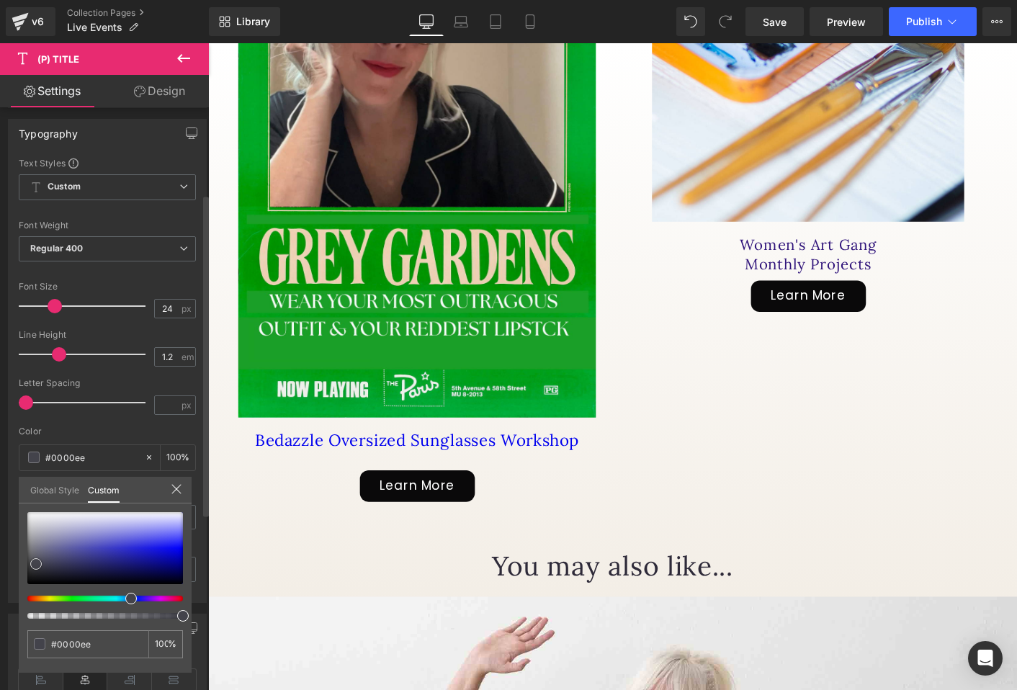
type input "#43434b"
type input "#3e3e46"
type input "#222225"
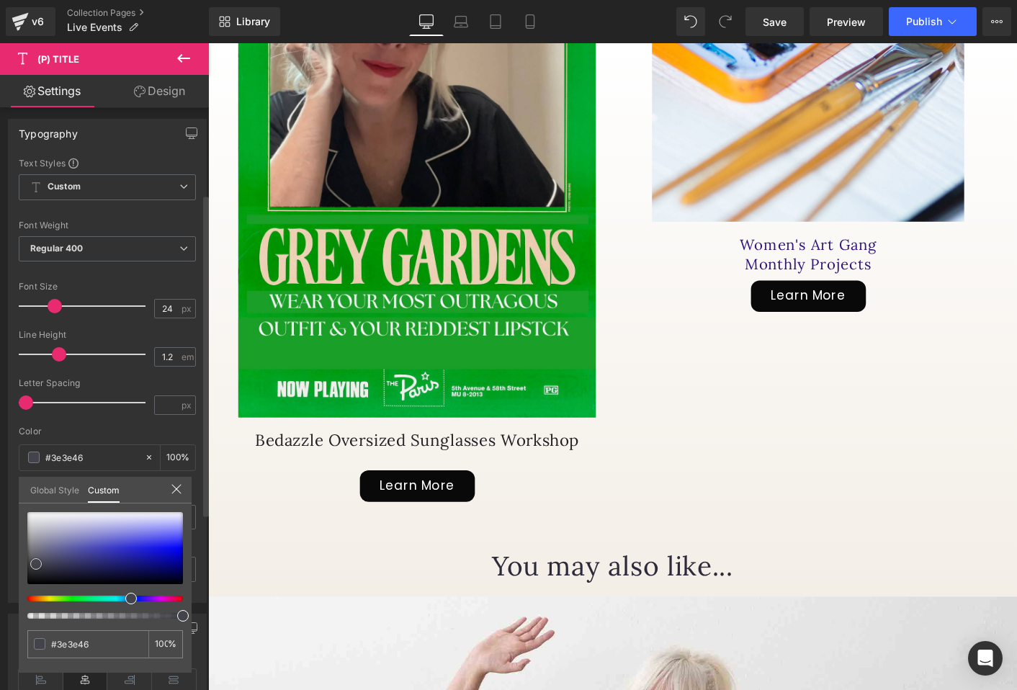
type input "#222225"
type input "#020202"
type input "#000000"
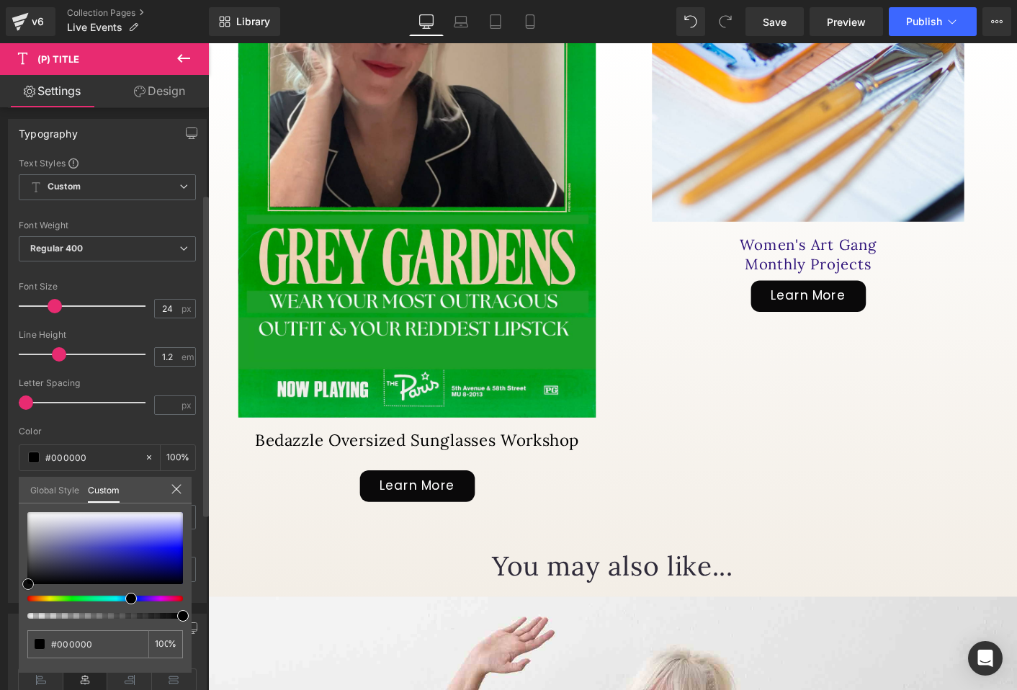
drag, startPoint x: 36, startPoint y: 564, endPoint x: 24, endPoint y: 592, distance: 30.6
click at [24, 592] on div "#000000 100 %" at bounding box center [105, 592] width 173 height 161
click at [923, 25] on span "Publish" at bounding box center [924, 22] width 36 height 12
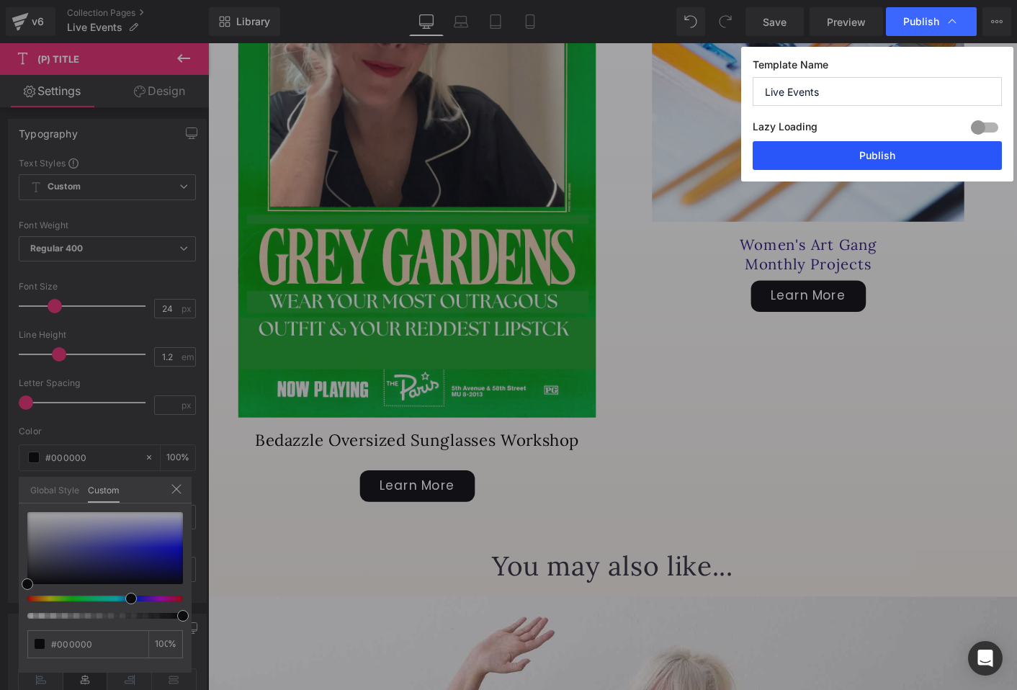
click at [868, 156] on button "Publish" at bounding box center [877, 155] width 249 height 29
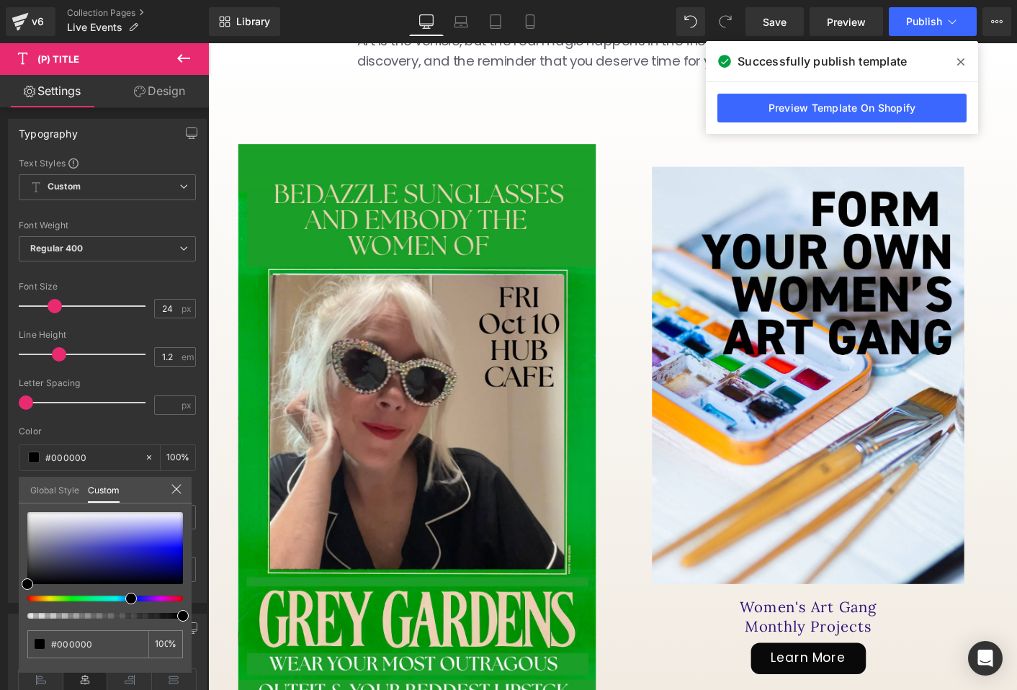
scroll to position [530, 0]
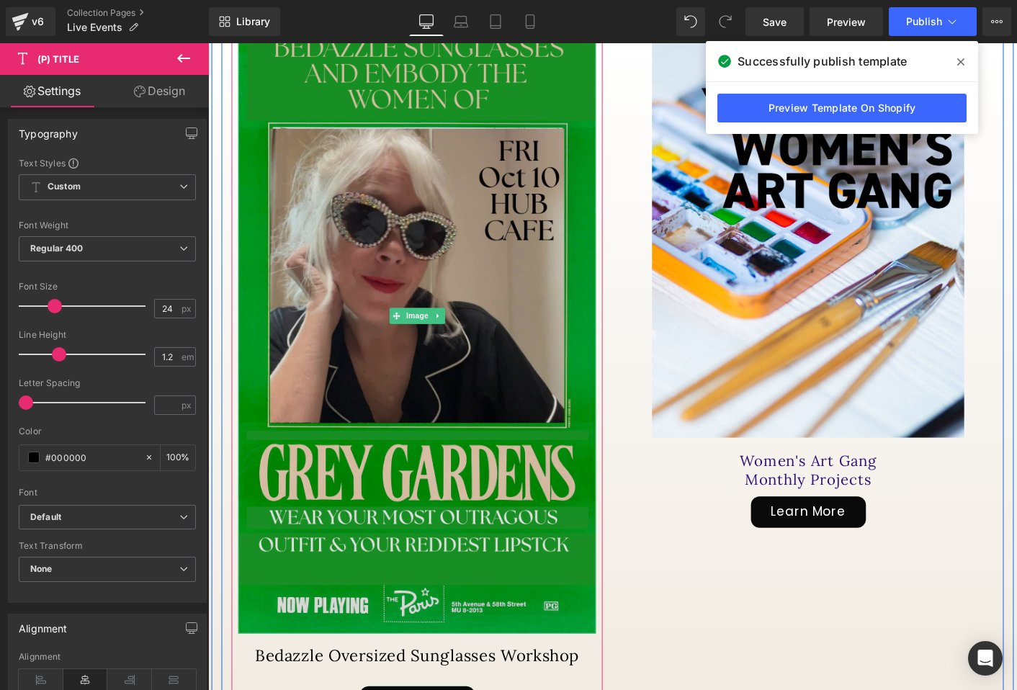
scroll to position [861, 0]
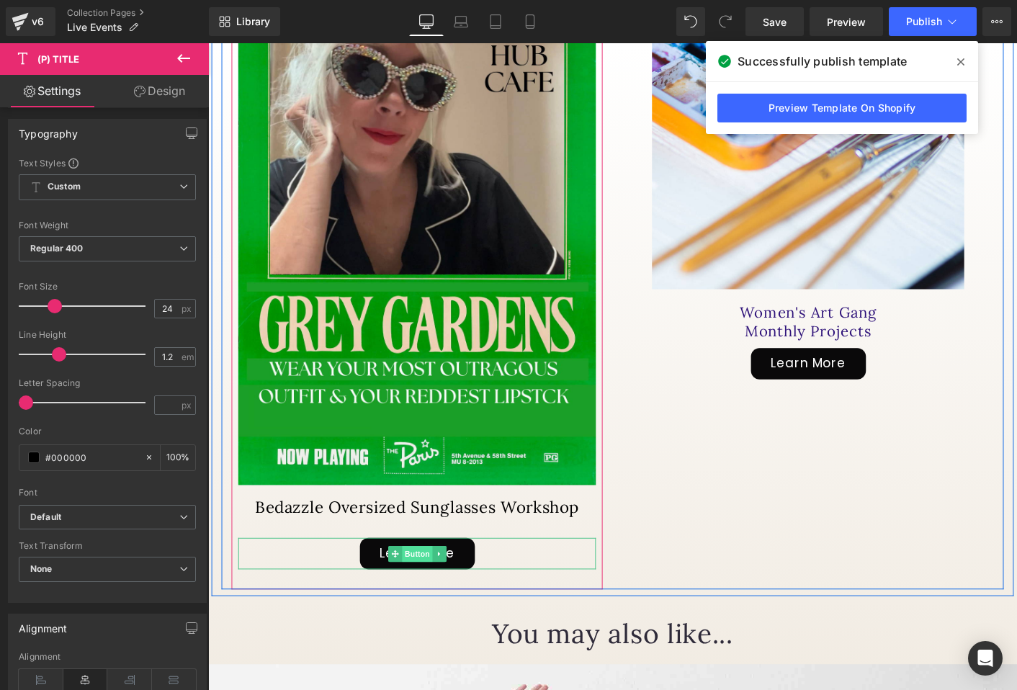
click at [434, 585] on span "Button" at bounding box center [433, 593] width 33 height 17
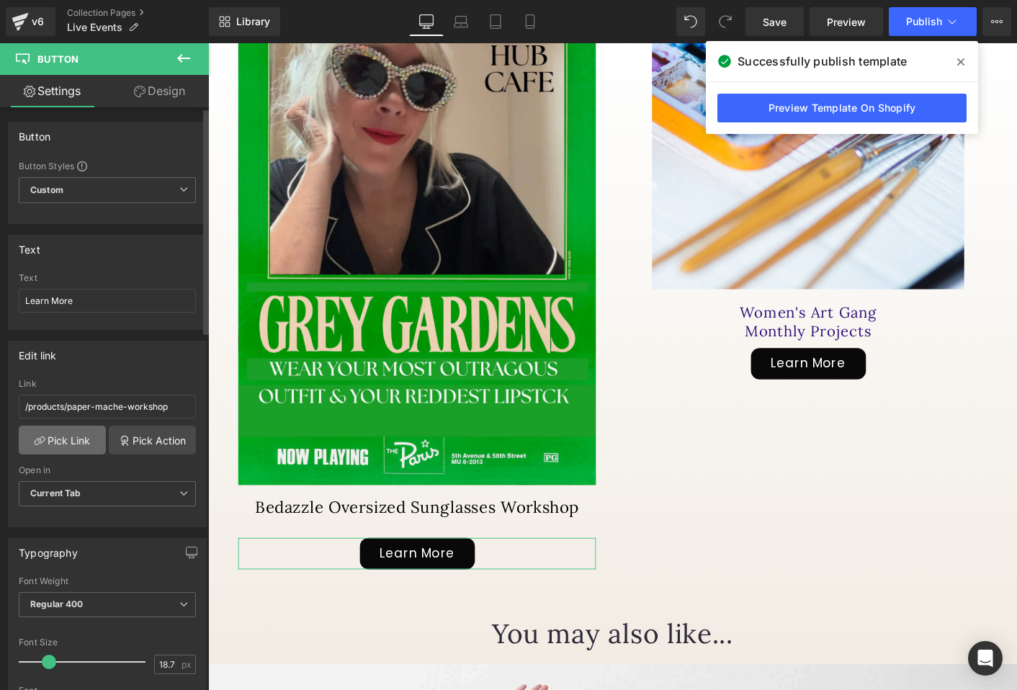
click at [80, 436] on link "Pick Link" at bounding box center [62, 440] width 87 height 29
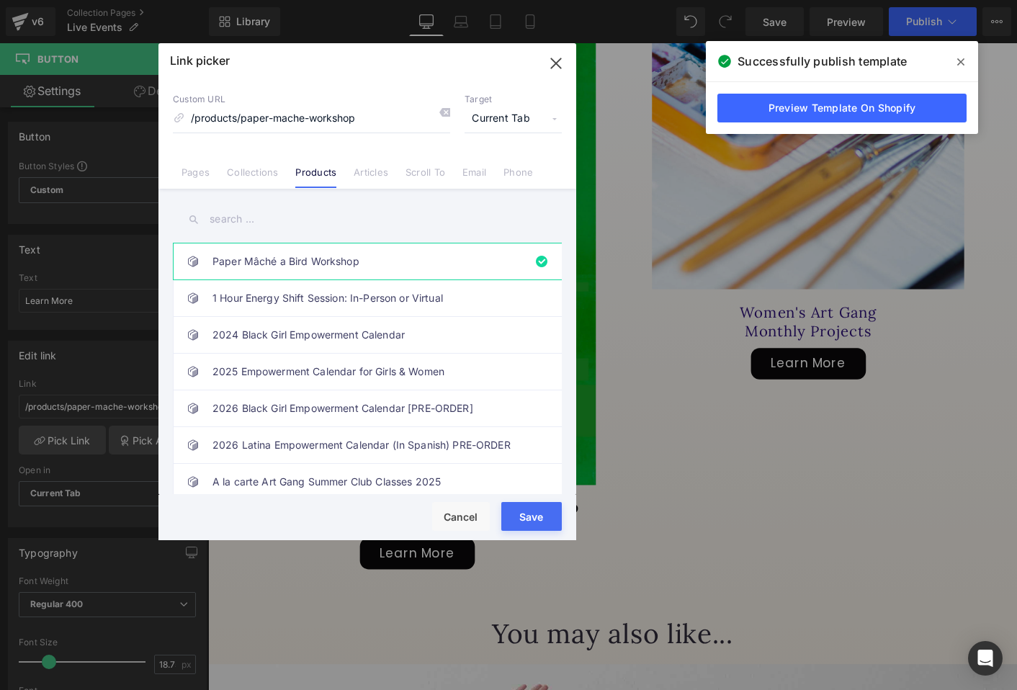
click at [269, 225] on input "text" at bounding box center [367, 219] width 389 height 32
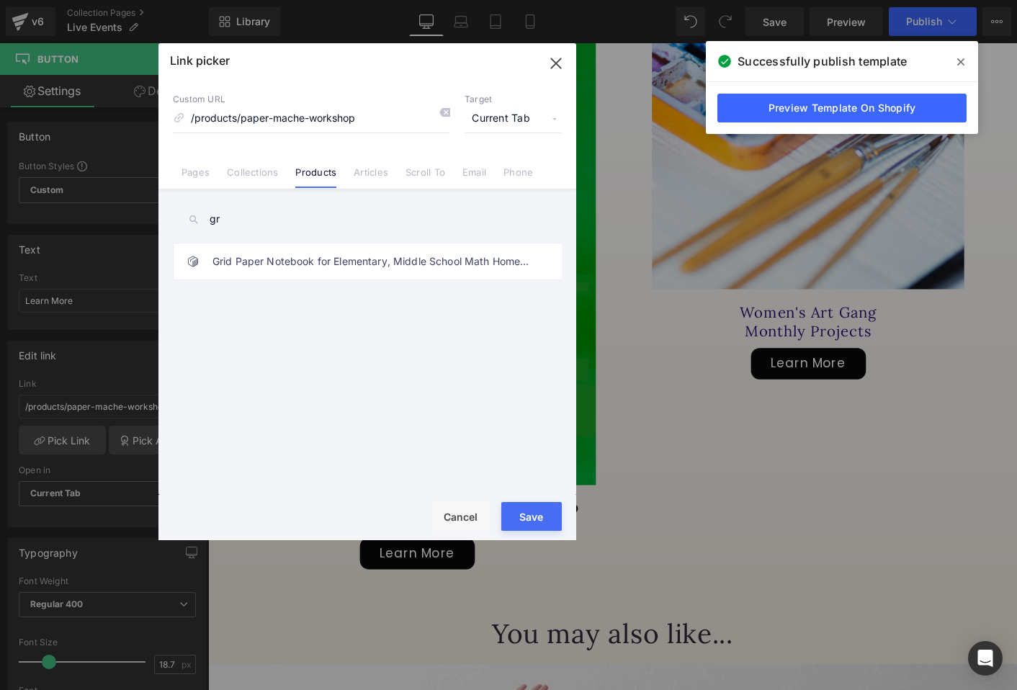
type input "g"
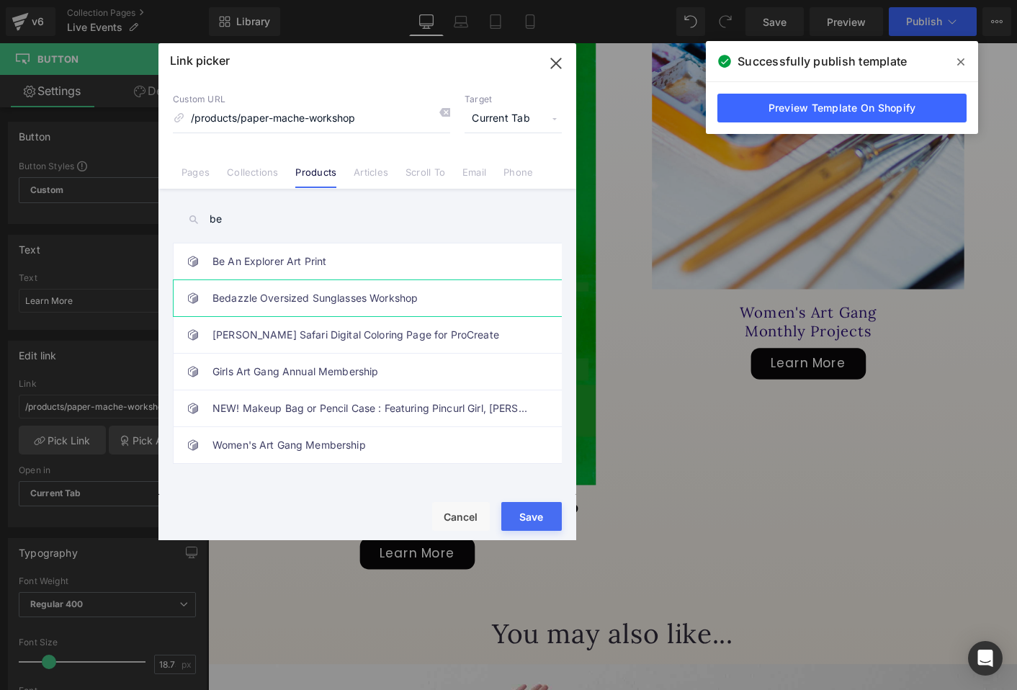
type input "be"
click at [295, 302] on link "Bedazzle Oversized Sunglasses Workshop" at bounding box center [370, 298] width 317 height 36
type input "/products/bedazzle-oversized-sunglasses-workshop"
click at [521, 514] on button "Save" at bounding box center [531, 516] width 60 height 29
type input "/products/bedazzle-oversized-sunglasses-workshop"
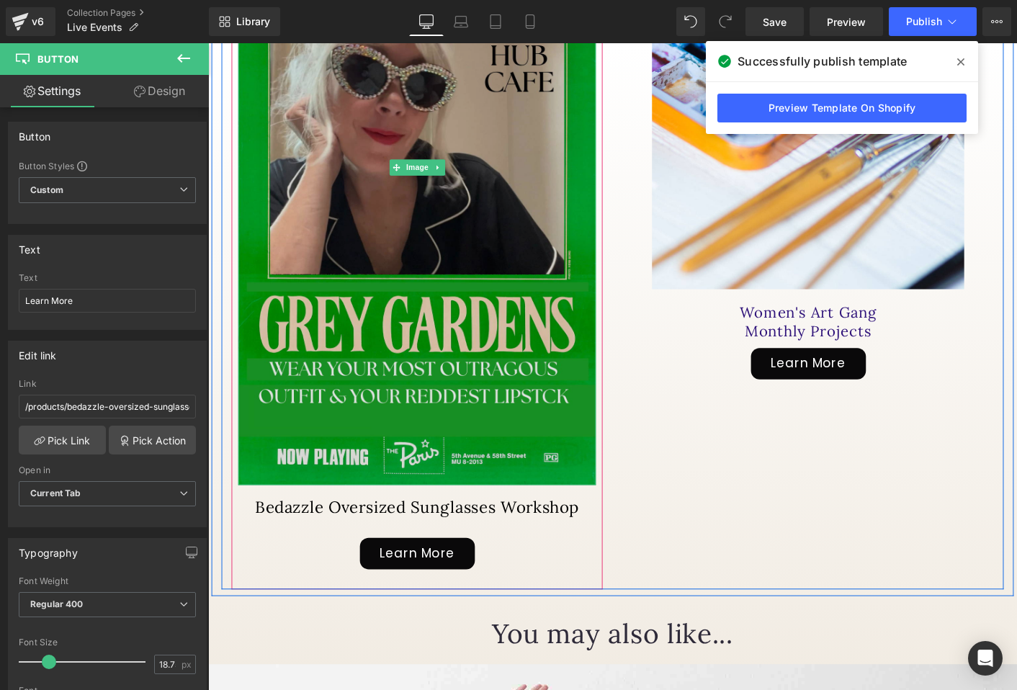
click at [485, 411] on img at bounding box center [433, 176] width 385 height 685
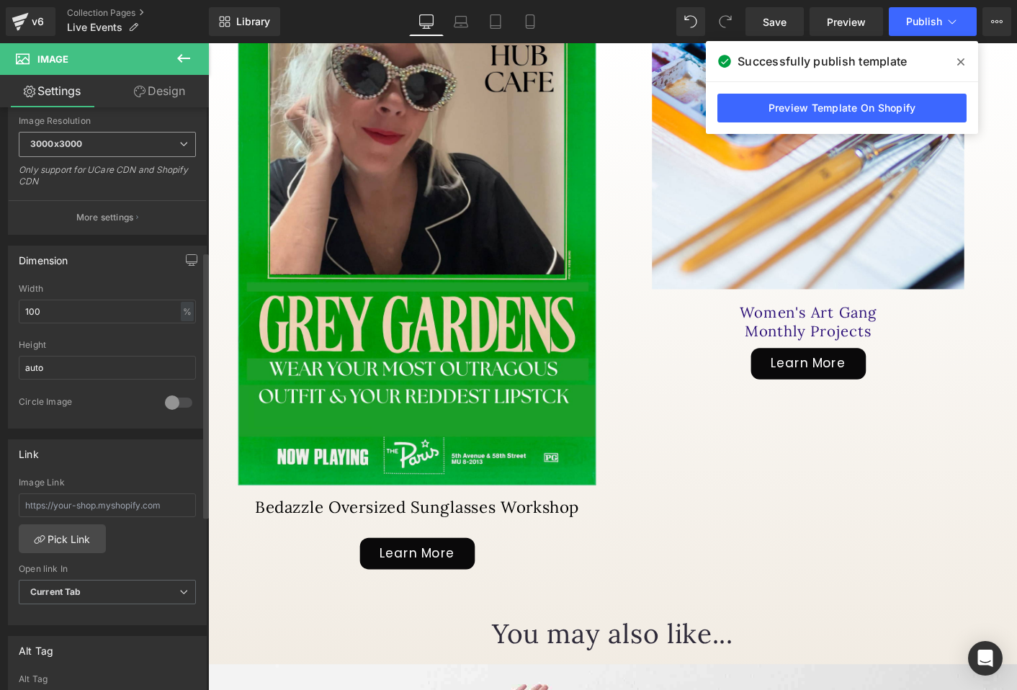
scroll to position [321, 0]
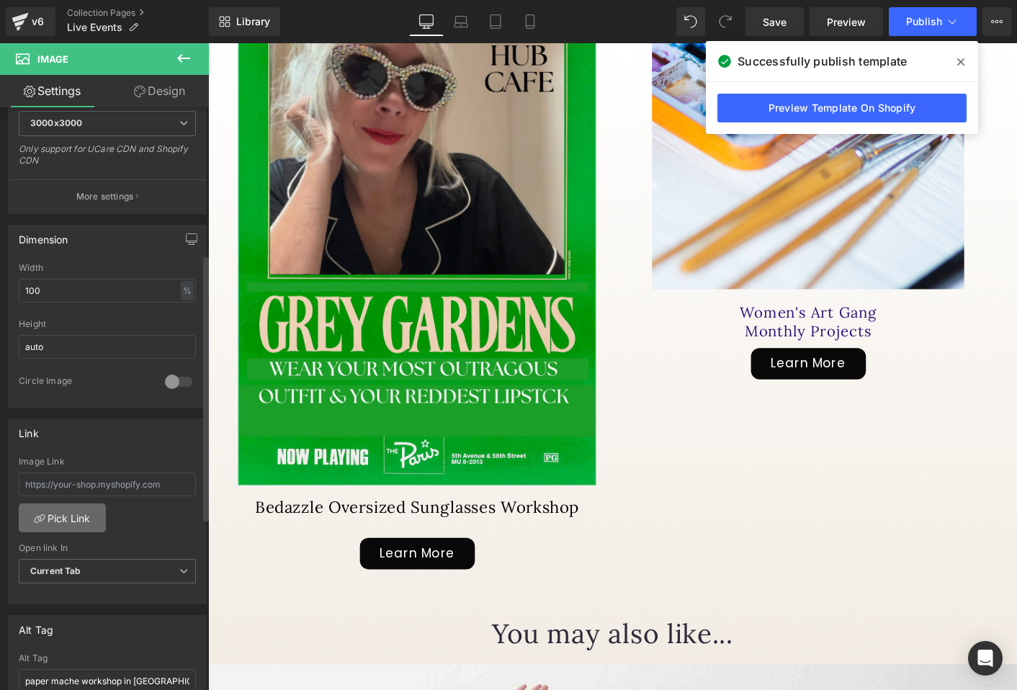
click at [80, 518] on link "Pick Link" at bounding box center [62, 517] width 87 height 29
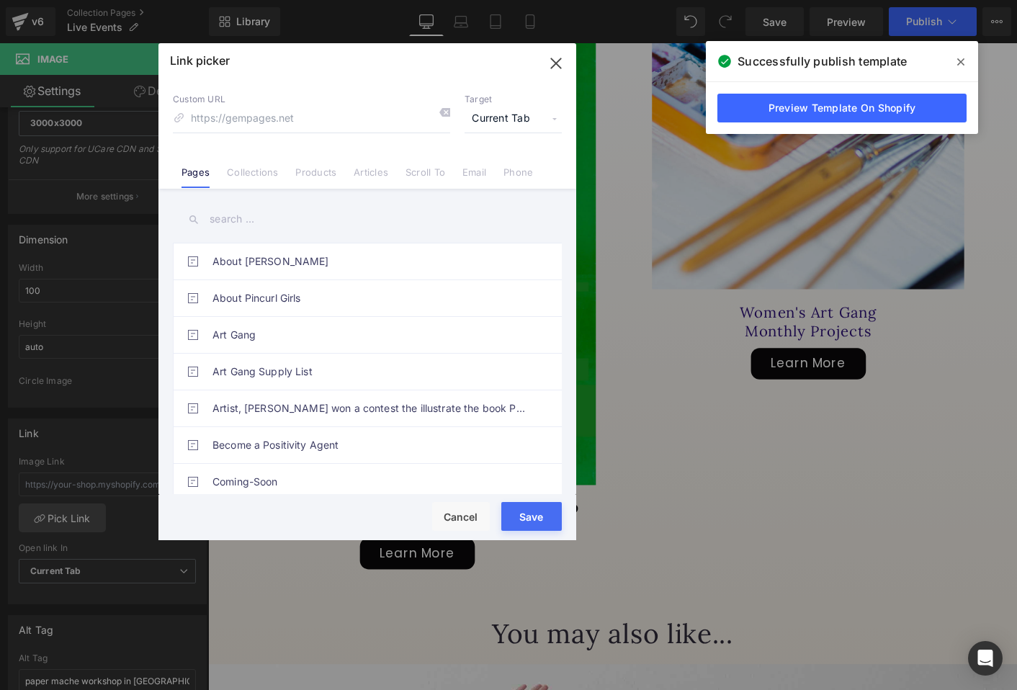
click at [225, 225] on input "text" at bounding box center [367, 219] width 389 height 32
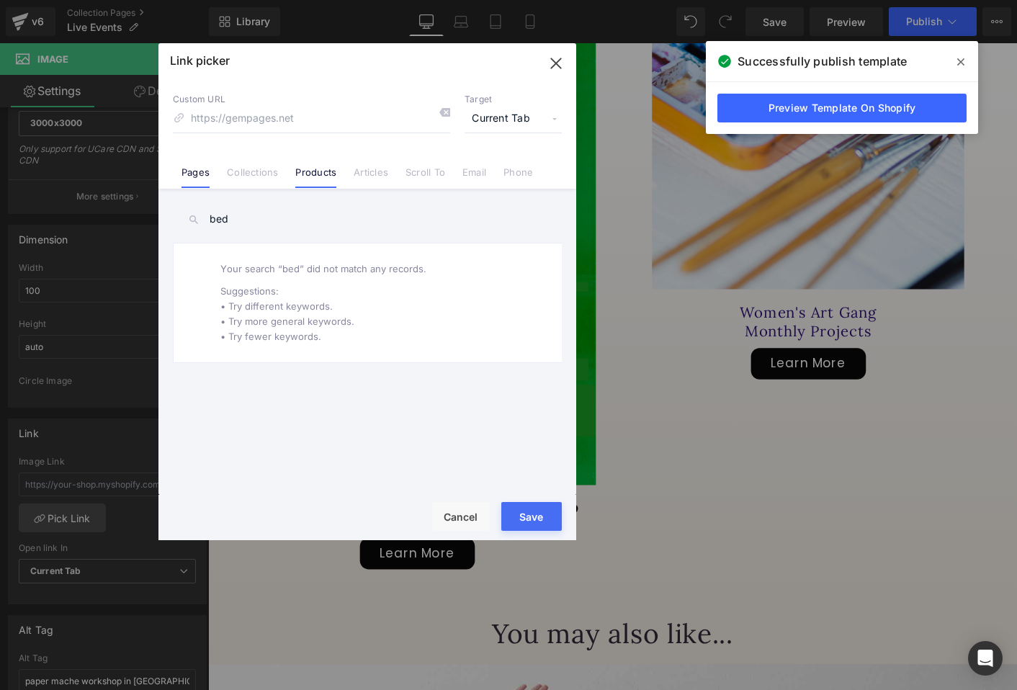
click at [321, 179] on link "Products" at bounding box center [315, 177] width 41 height 22
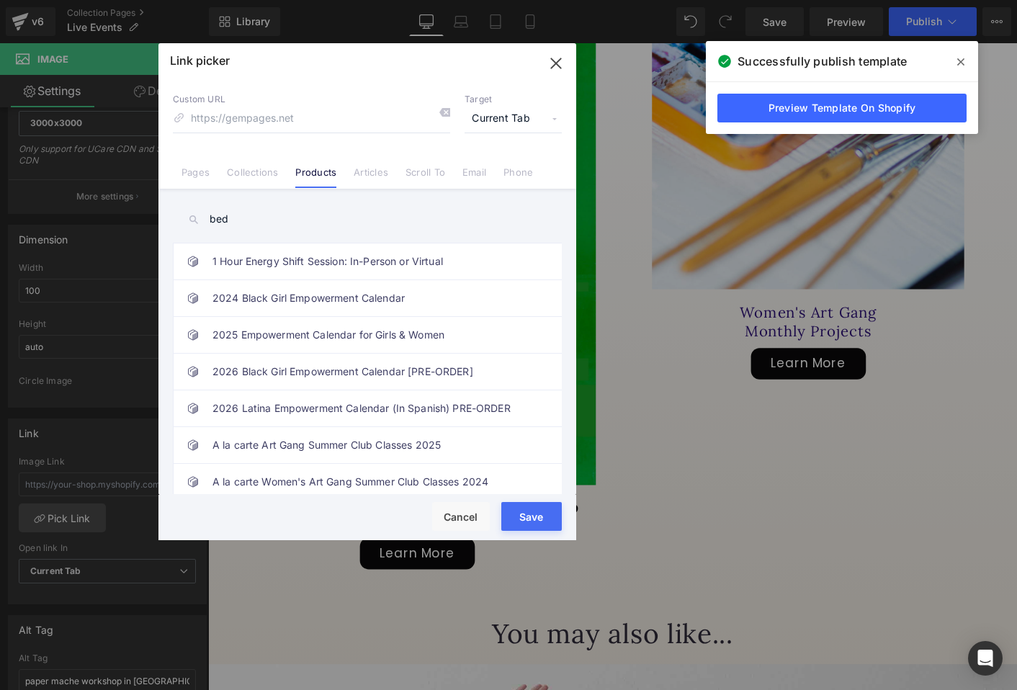
click at [272, 223] on input "bed" at bounding box center [367, 219] width 389 height 32
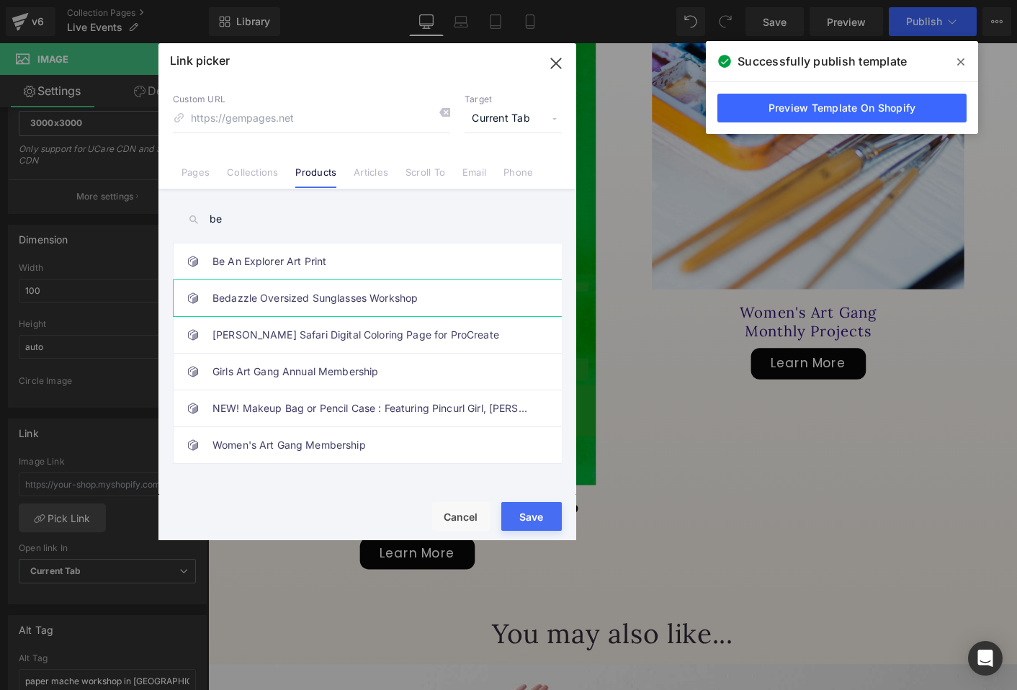
type input "be"
click at [280, 304] on link "Bedazzle Oversized Sunglasses Workshop" at bounding box center [370, 298] width 317 height 36
type input "/products/bedazzle-oversized-sunglasses-workshop"
click at [526, 516] on button "Save" at bounding box center [531, 516] width 60 height 29
type input "/products/bedazzle-oversized-sunglasses-workshop"
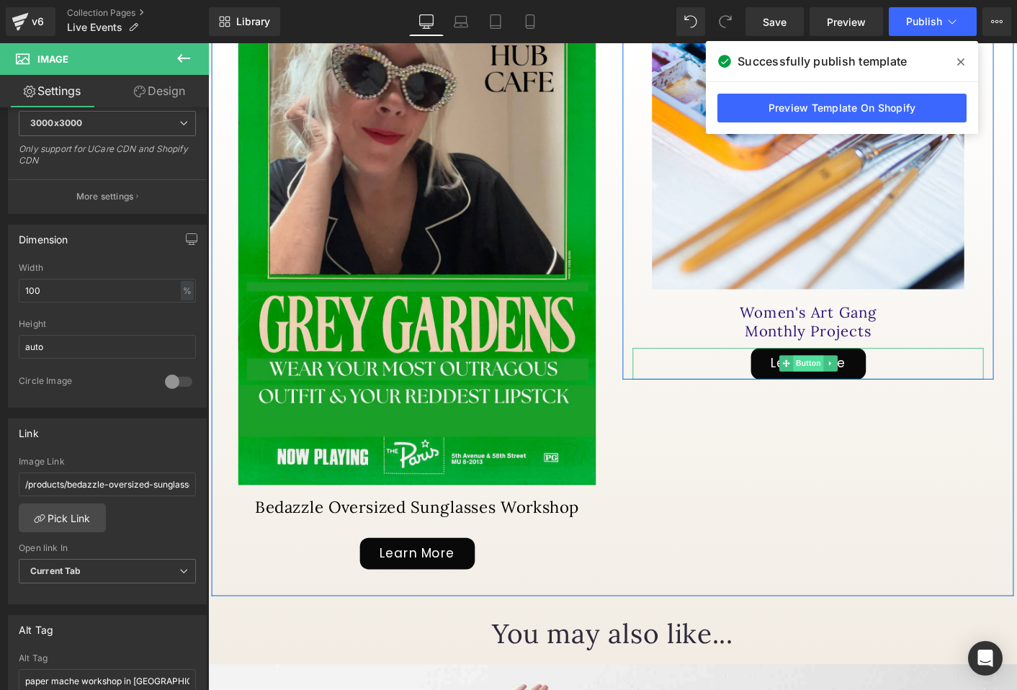
click at [862, 380] on span "Button" at bounding box center [854, 388] width 33 height 17
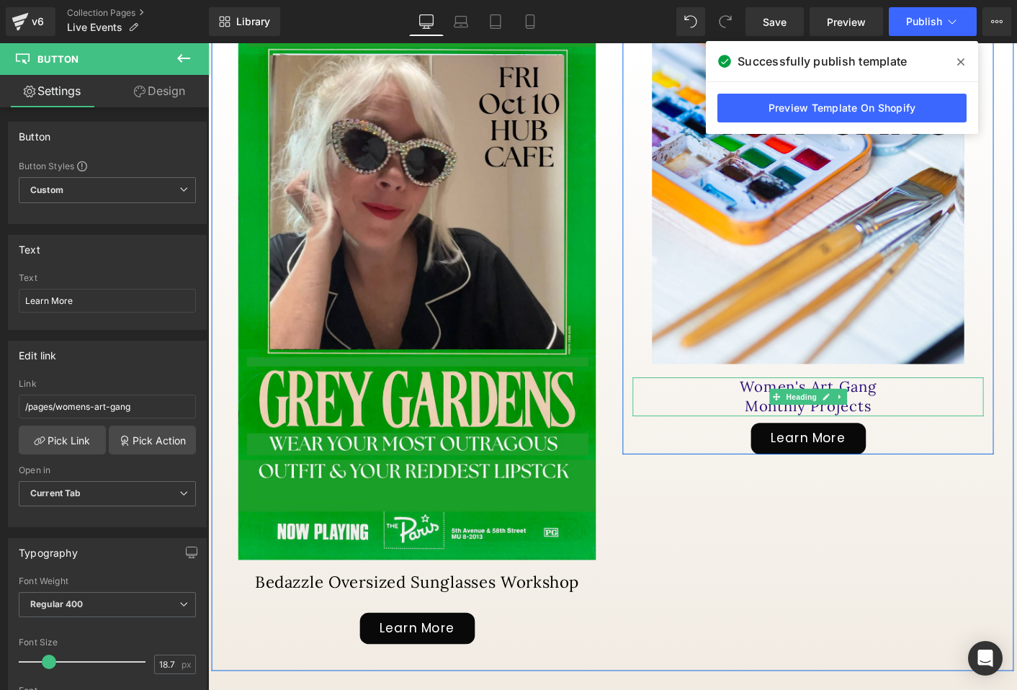
scroll to position [747, 0]
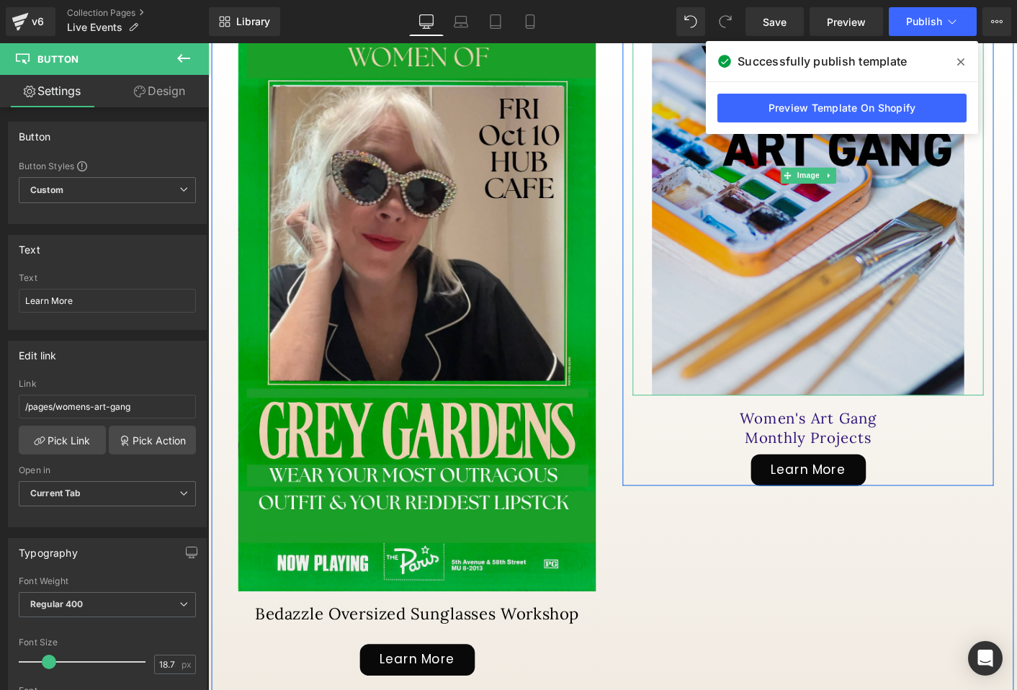
click at [756, 299] on img at bounding box center [854, 186] width 336 height 474
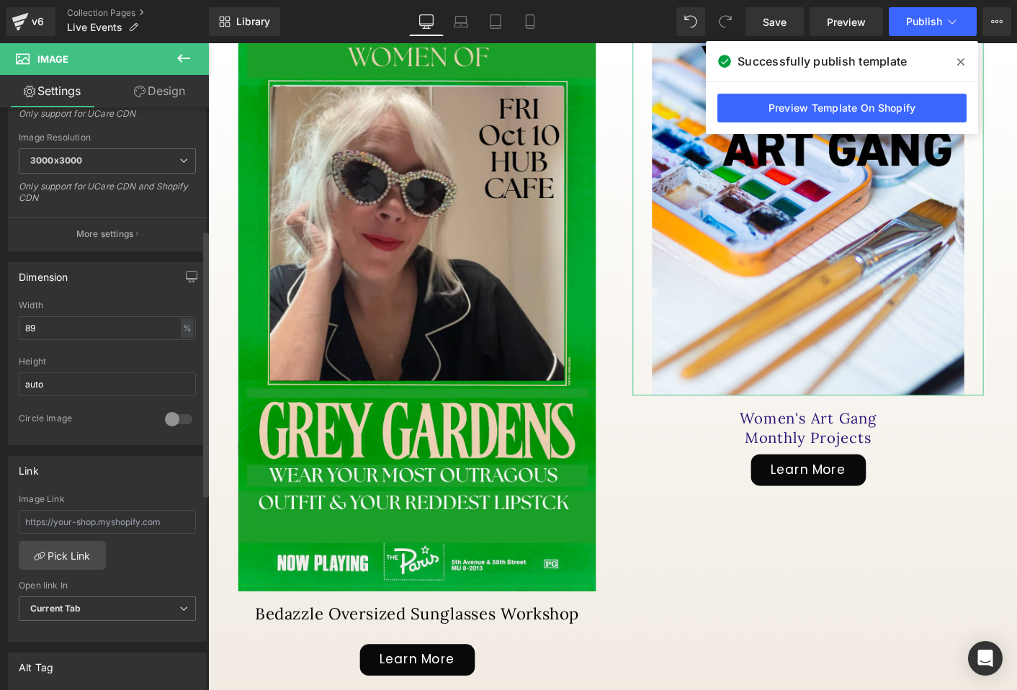
scroll to position [289, 0]
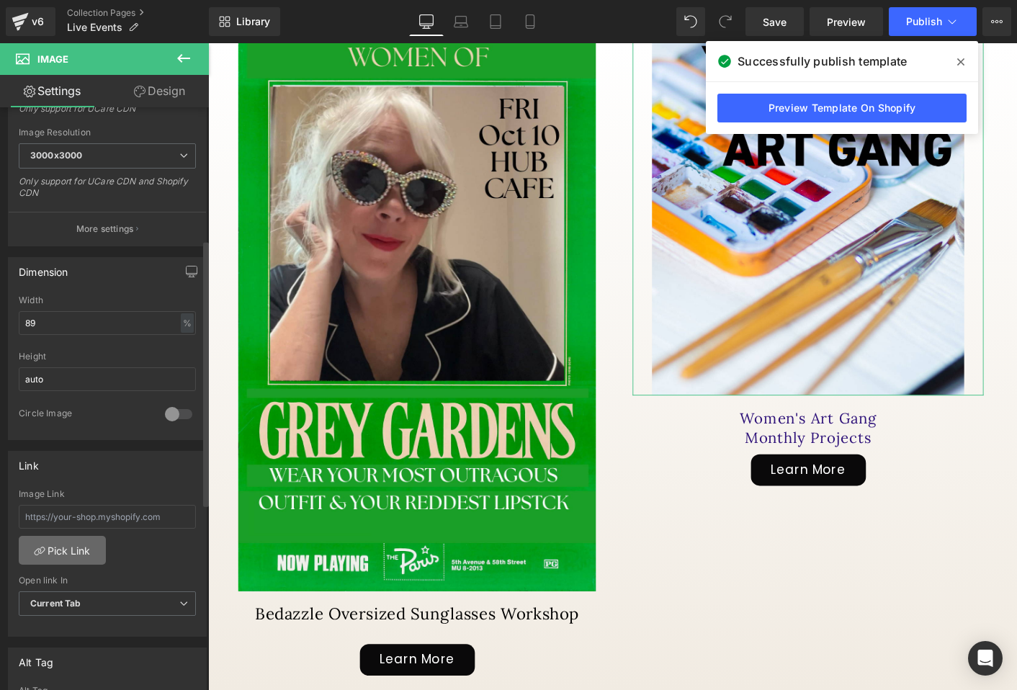
click at [59, 553] on link "Pick Link" at bounding box center [62, 550] width 87 height 29
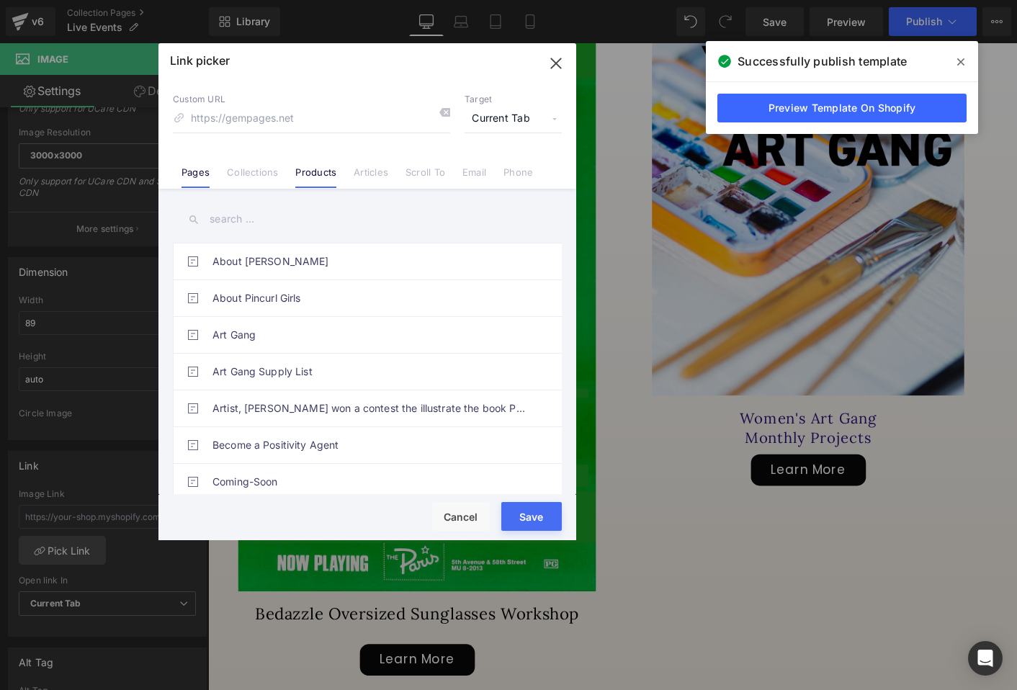
click at [303, 176] on link "Products" at bounding box center [315, 177] width 41 height 22
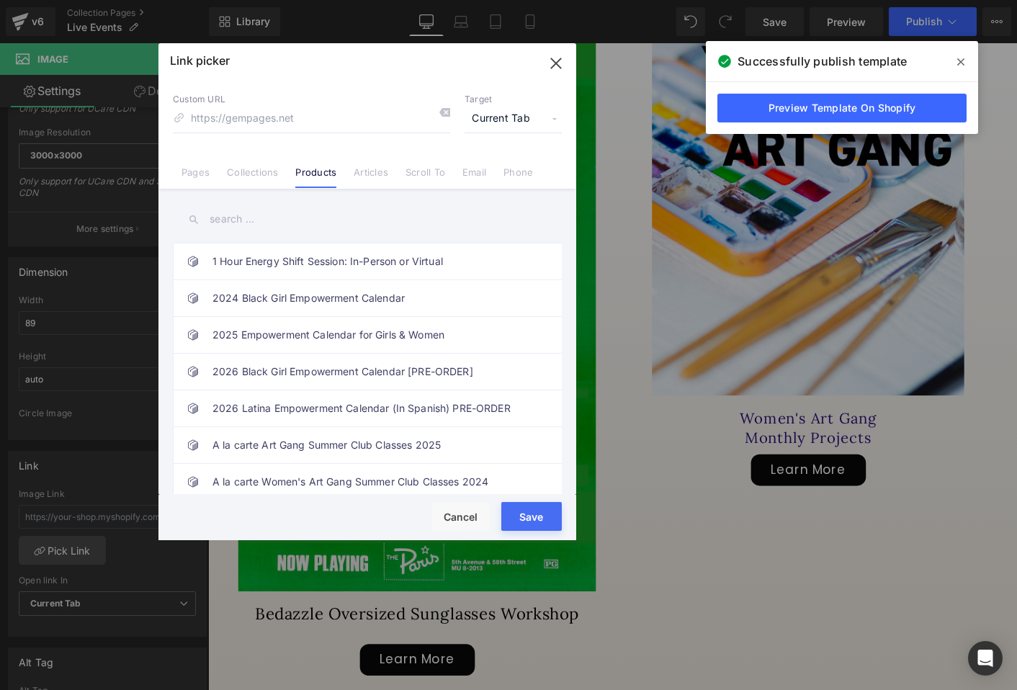
click at [555, 68] on icon "button" at bounding box center [555, 63] width 23 height 23
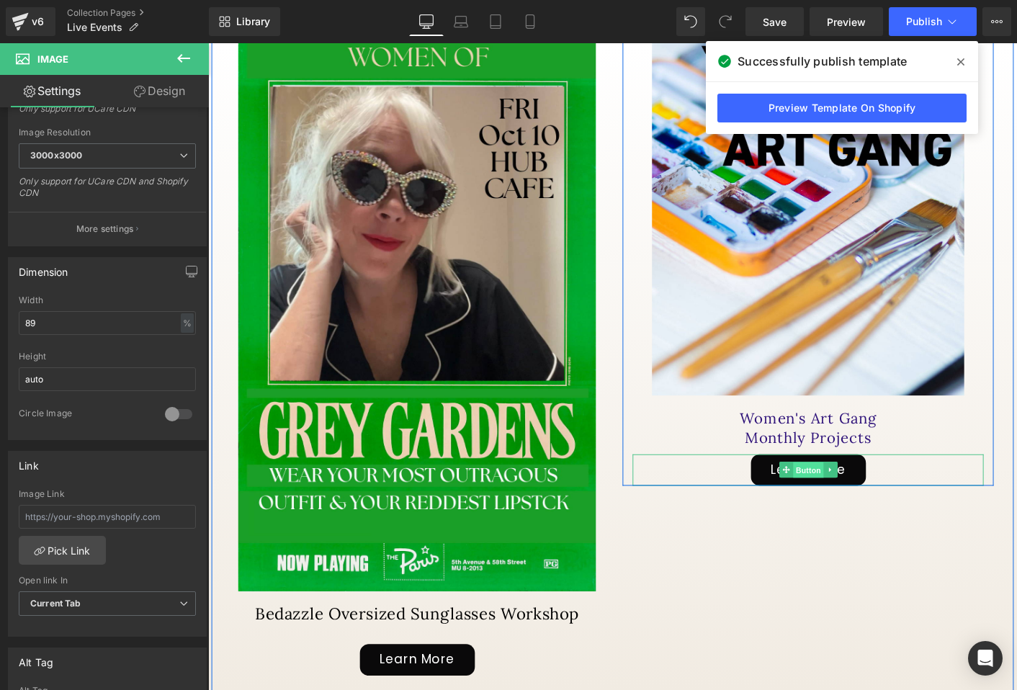
click at [856, 495] on span "Button" at bounding box center [854, 503] width 33 height 17
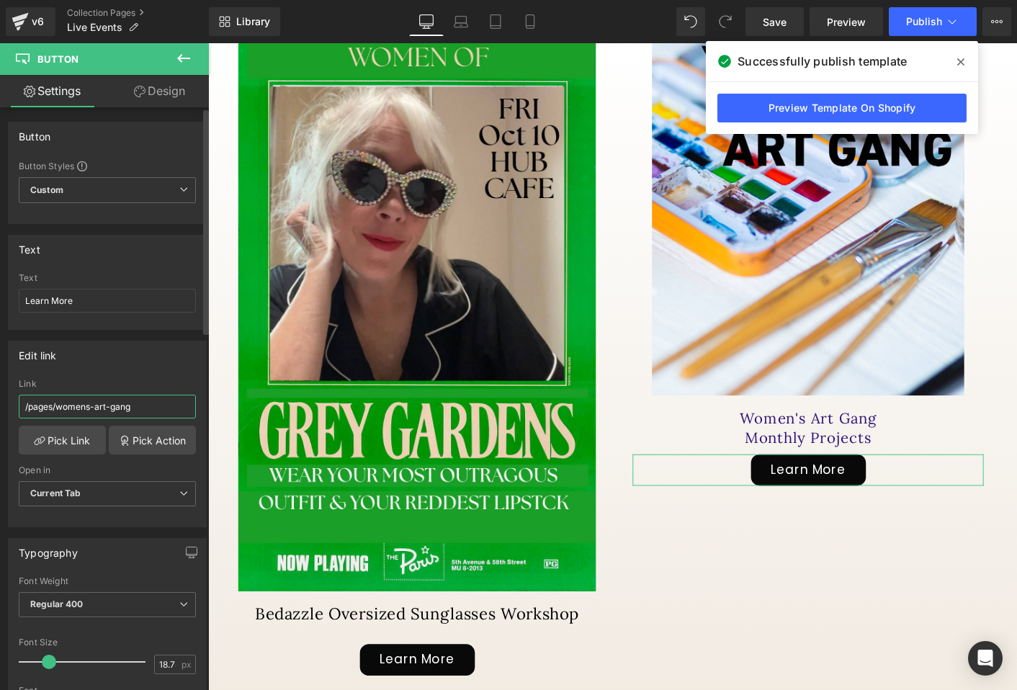
click at [79, 407] on input "/pages/womens-art-gang" at bounding box center [107, 407] width 177 height 24
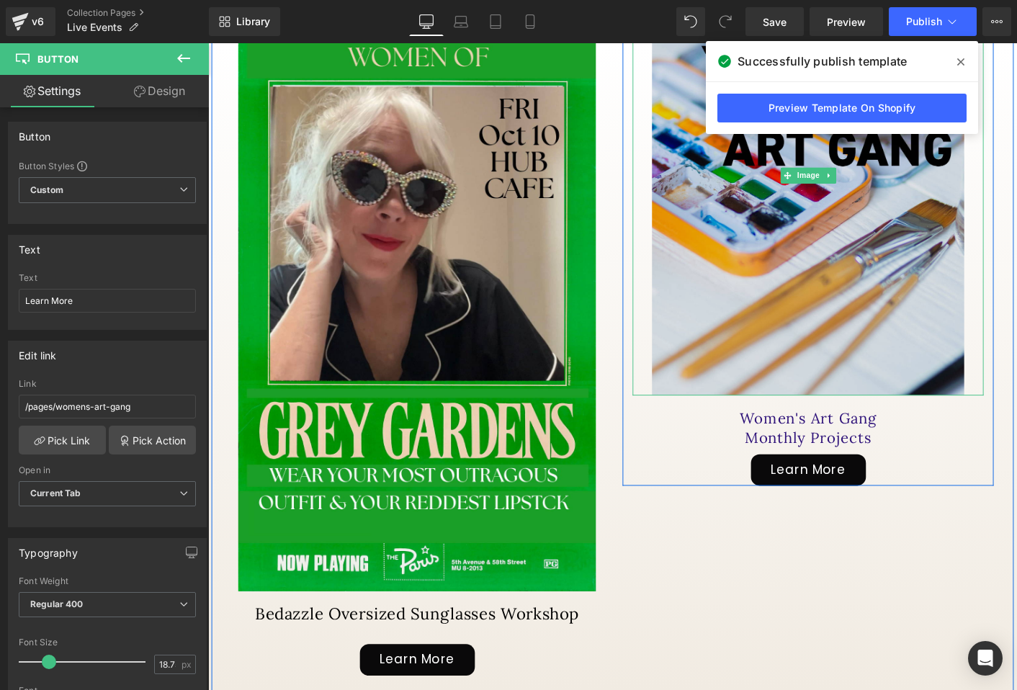
click at [861, 339] on img at bounding box center [854, 186] width 336 height 474
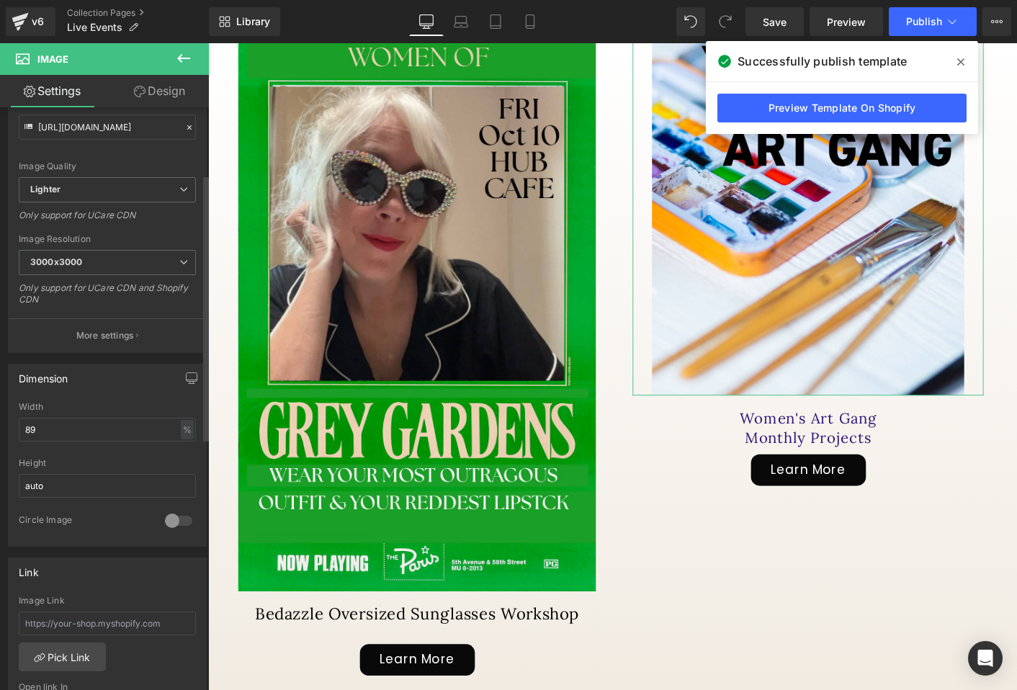
scroll to position [189, 0]
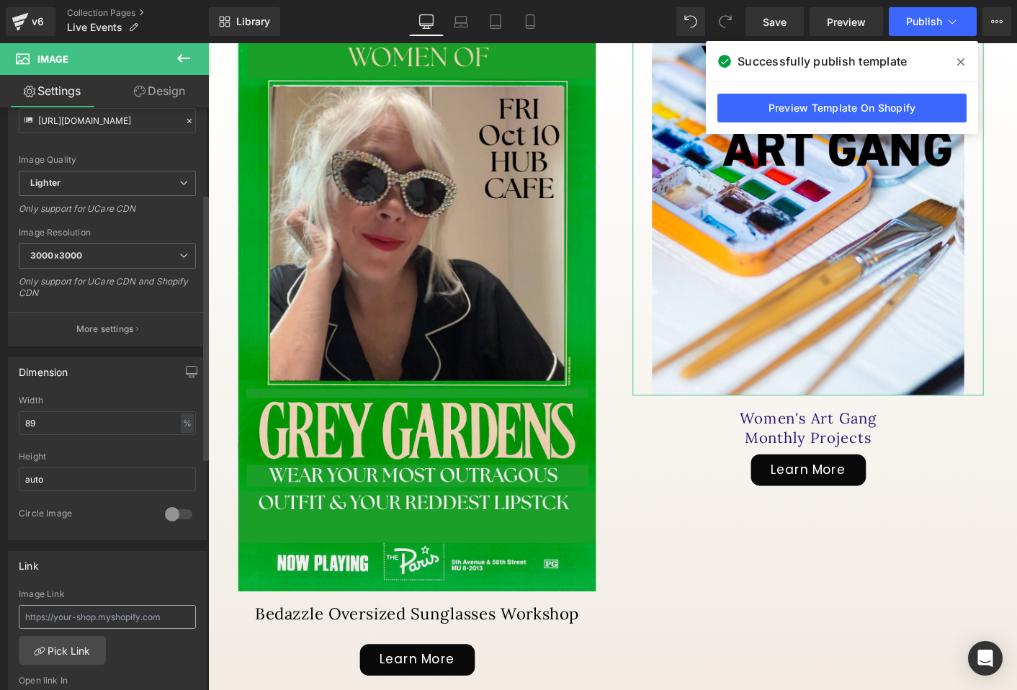
click at [83, 623] on input "text" at bounding box center [107, 617] width 177 height 24
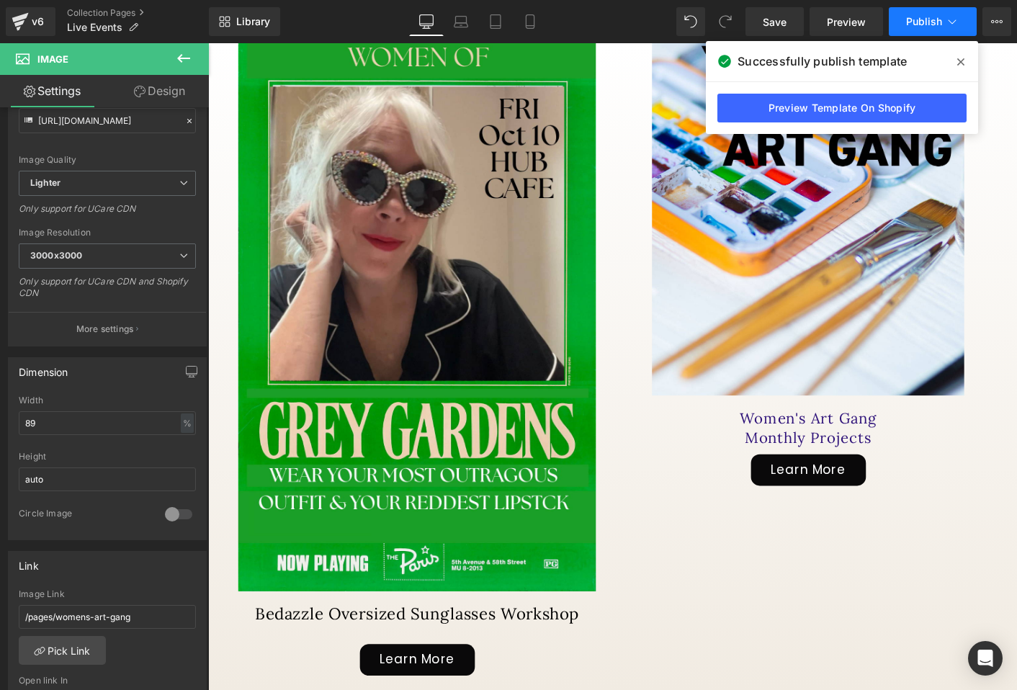
type input "/pages/womens-art-gang"
click at [931, 19] on span "Publish" at bounding box center [924, 22] width 36 height 12
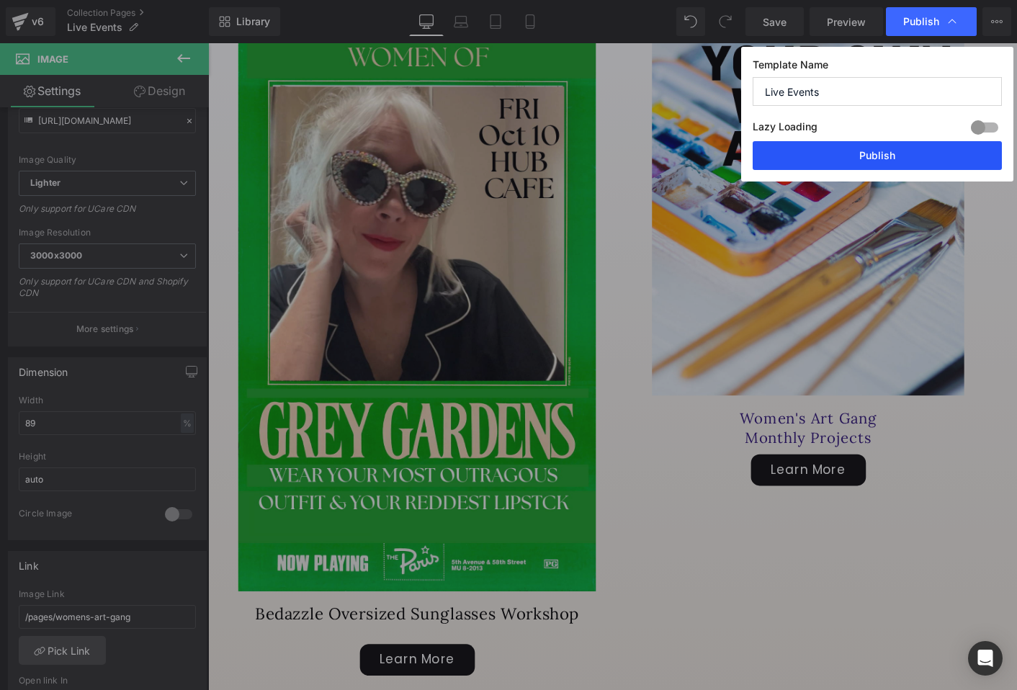
click at [877, 148] on button "Publish" at bounding box center [877, 155] width 249 height 29
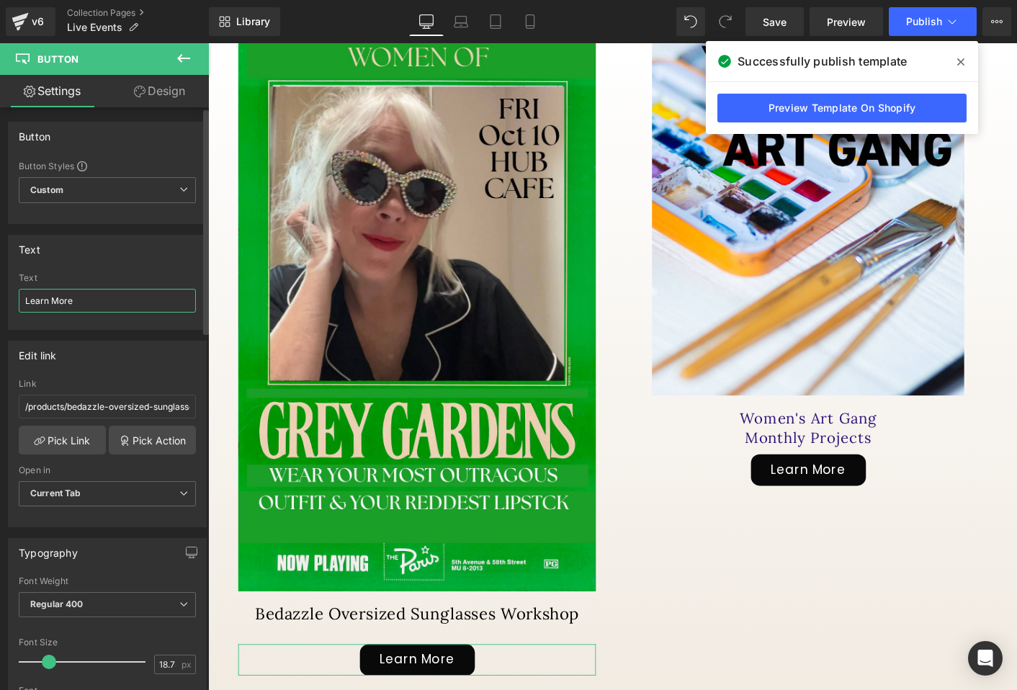
drag, startPoint x: 104, startPoint y: 297, endPoint x: 97, endPoint y: 275, distance: 23.7
click at [97, 275] on div "Text Learn More" at bounding box center [107, 301] width 177 height 56
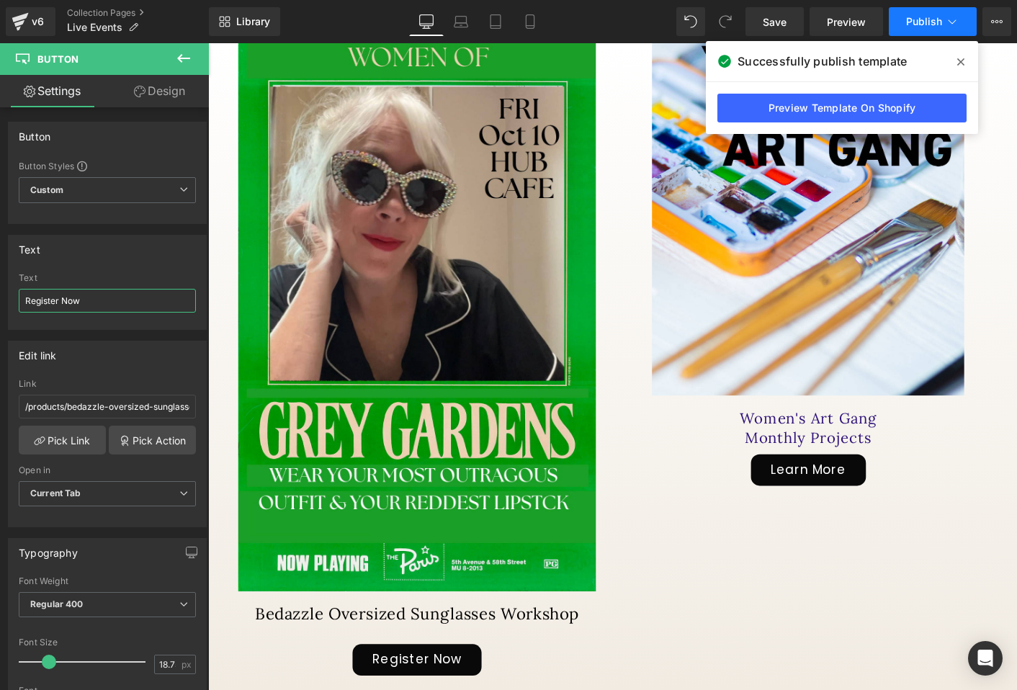
type input "Register Now"
click at [915, 28] on button "Publish" at bounding box center [933, 21] width 88 height 29
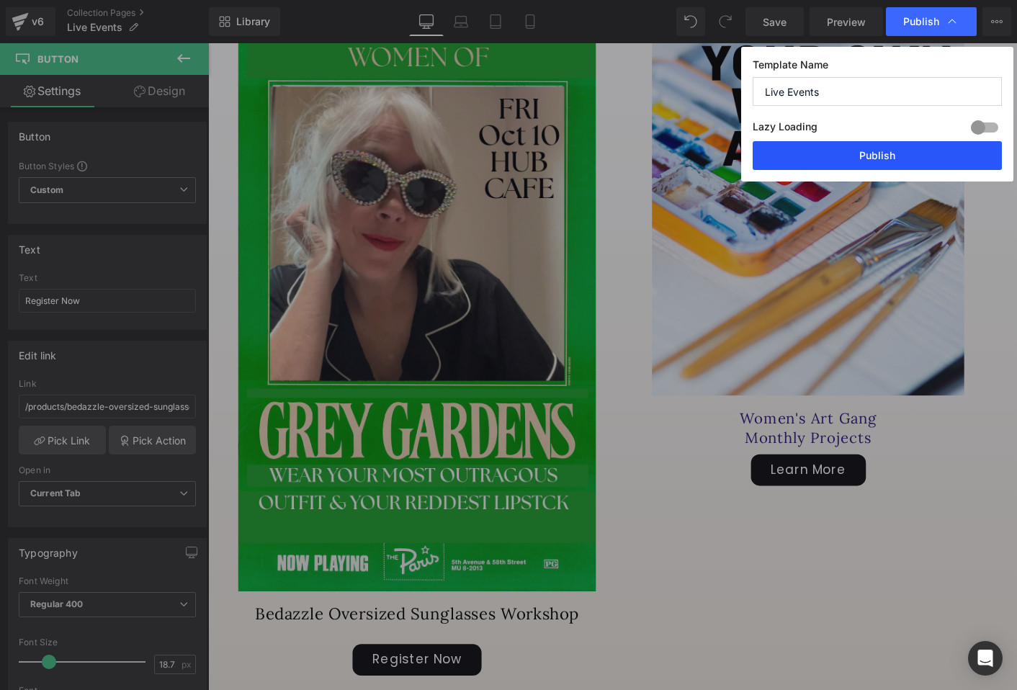
click at [857, 165] on button "Publish" at bounding box center [877, 155] width 249 height 29
